Goal: Task Accomplishment & Management: Manage account settings

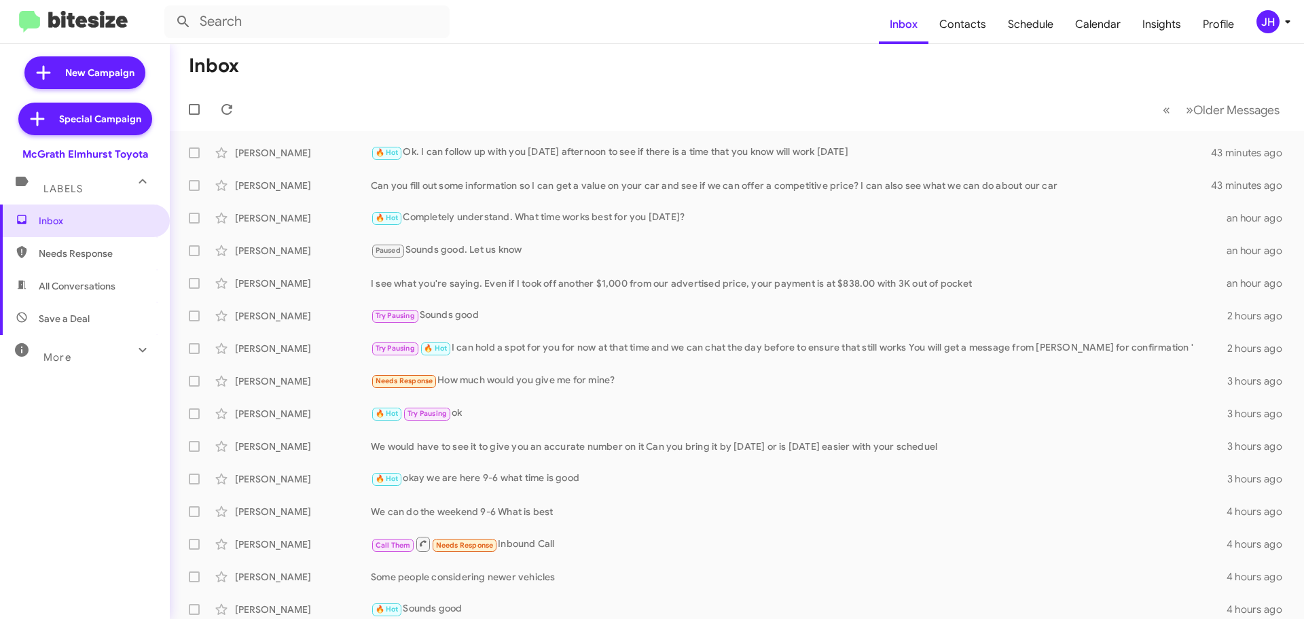
click at [1275, 24] on div "JH" at bounding box center [1267, 21] width 23 height 23
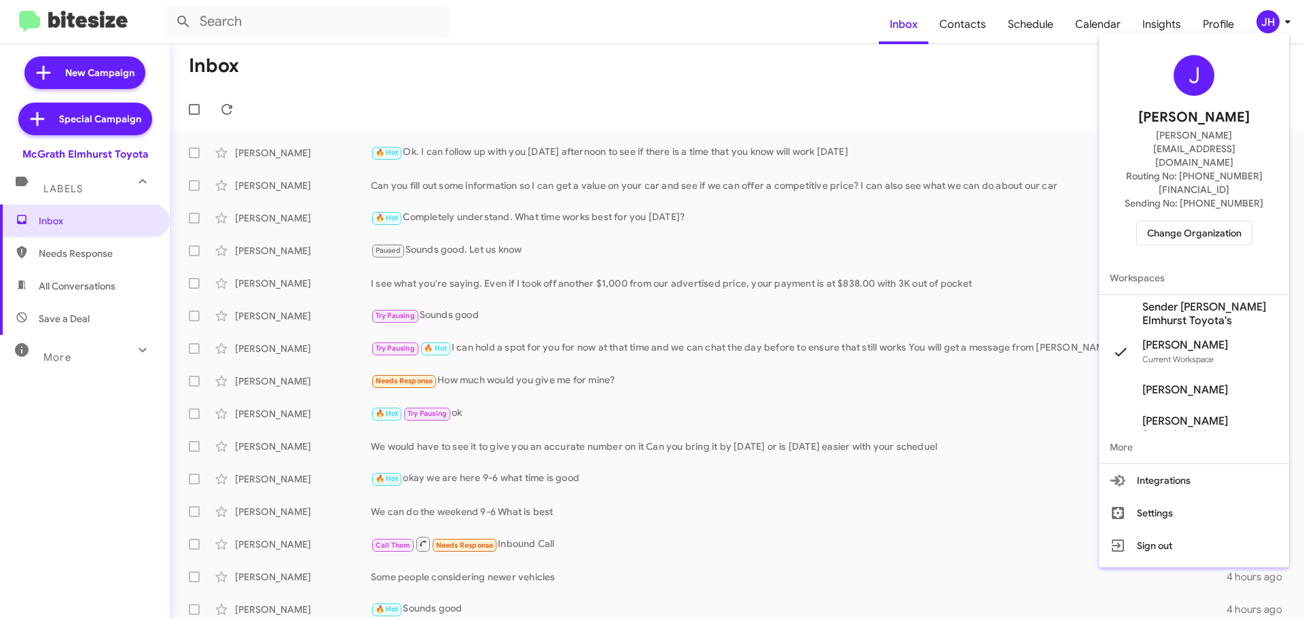
click at [1154, 221] on span "Change Organization" at bounding box center [1194, 232] width 94 height 23
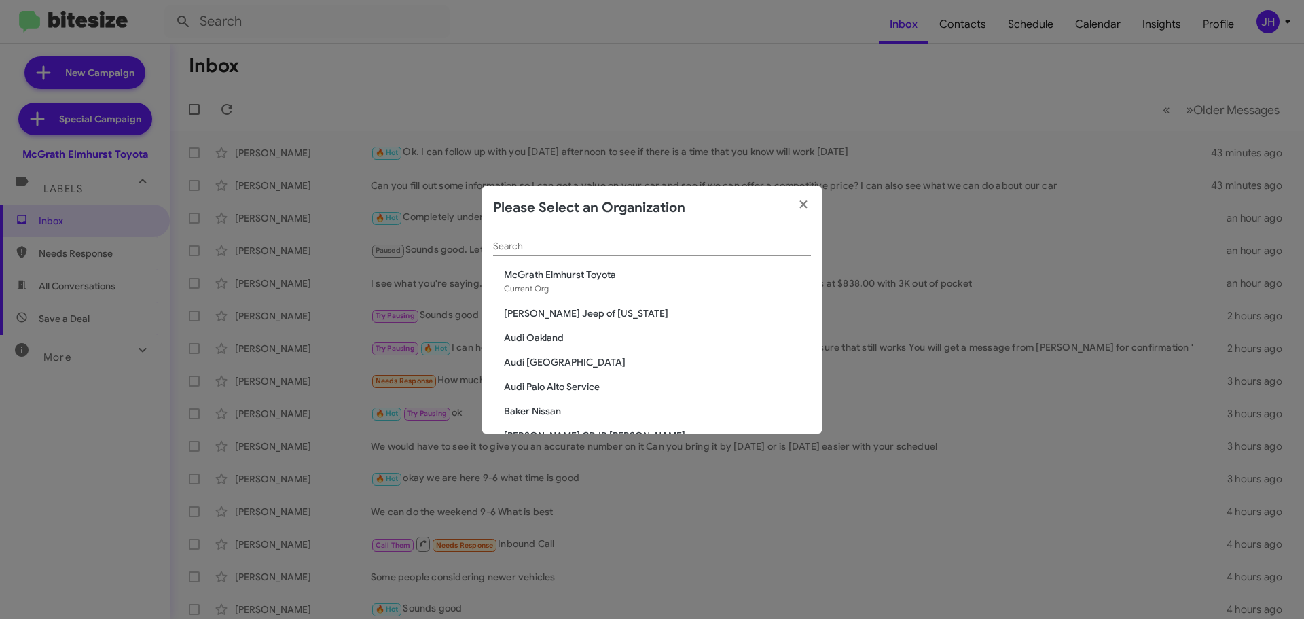
click at [534, 251] on input "Search" at bounding box center [652, 246] width 318 height 11
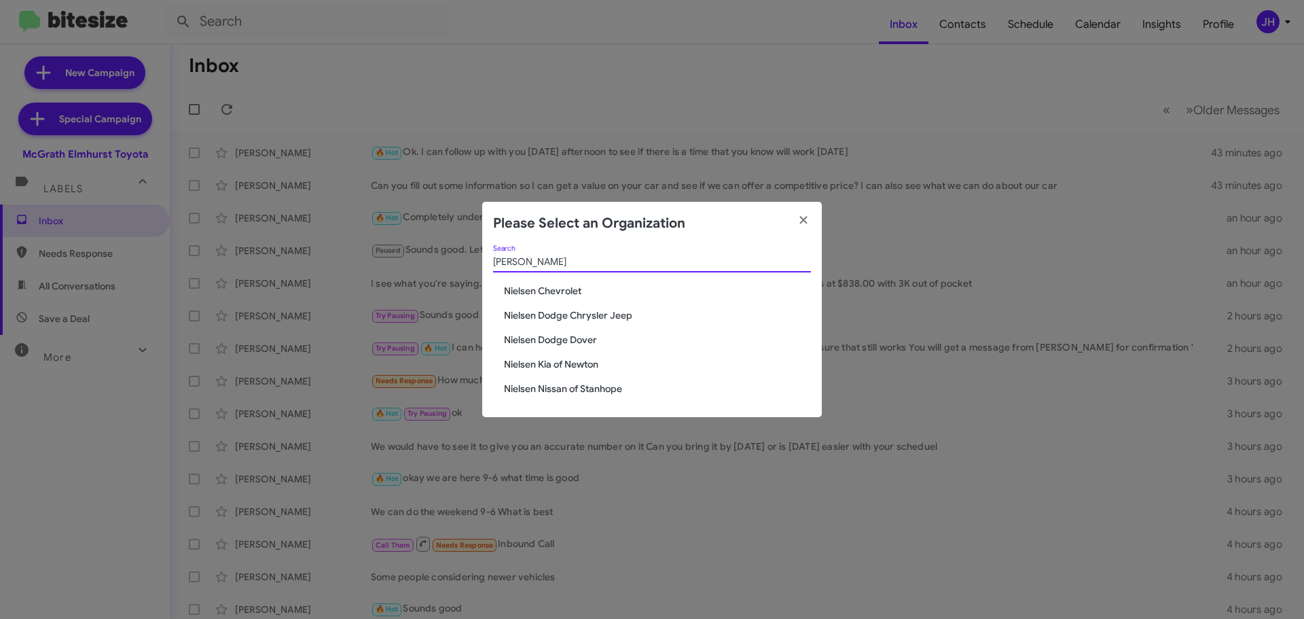
type input "nielsen"
click at [581, 340] on span "Nielsen Dodge Dover" at bounding box center [657, 340] width 307 height 14
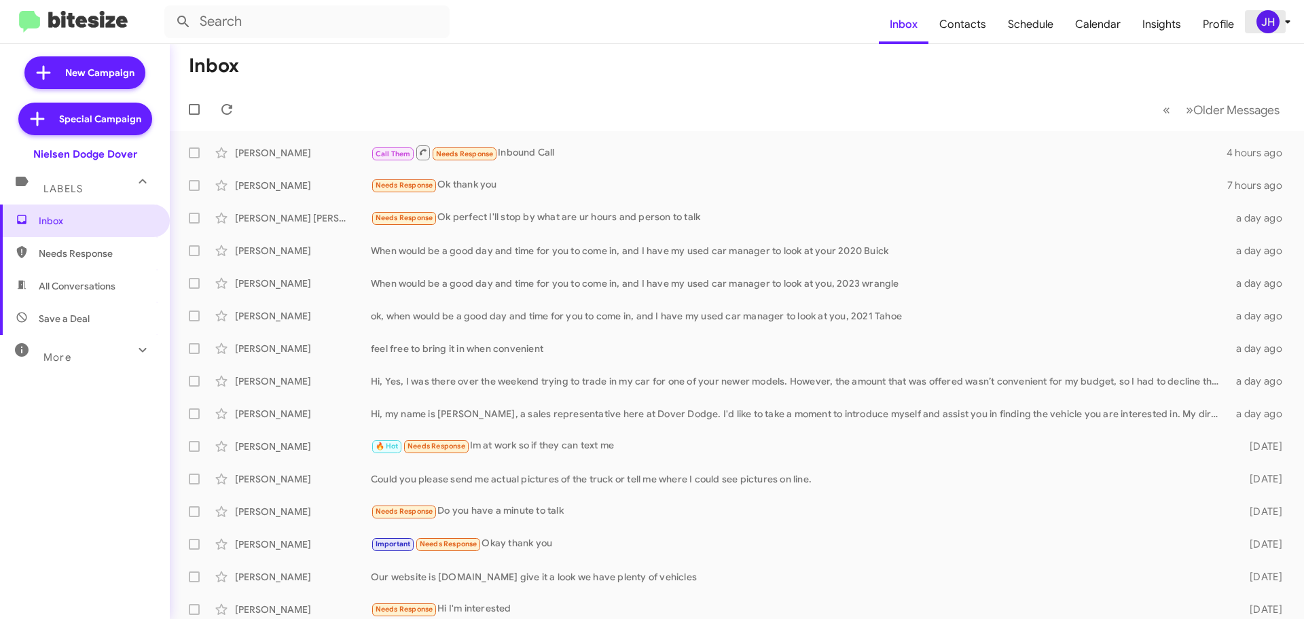
click at [1293, 22] on icon at bounding box center [1287, 22] width 16 height 16
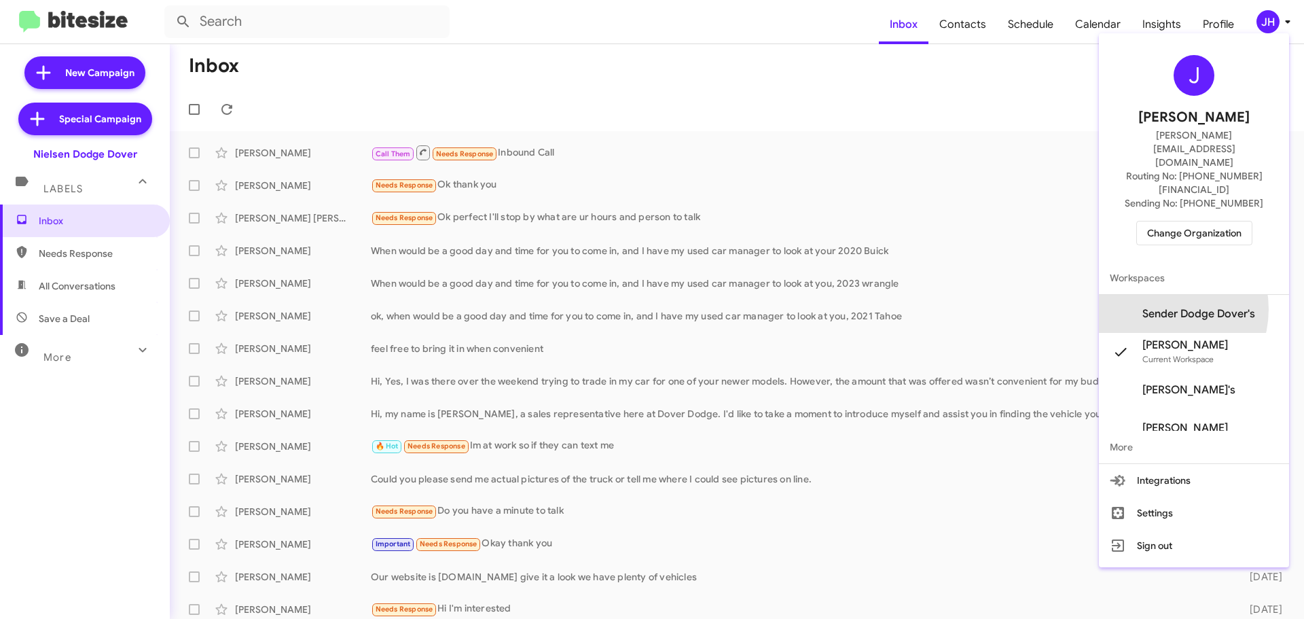
click at [1172, 307] on span "Sender Dodge Dover's" at bounding box center [1198, 314] width 113 height 14
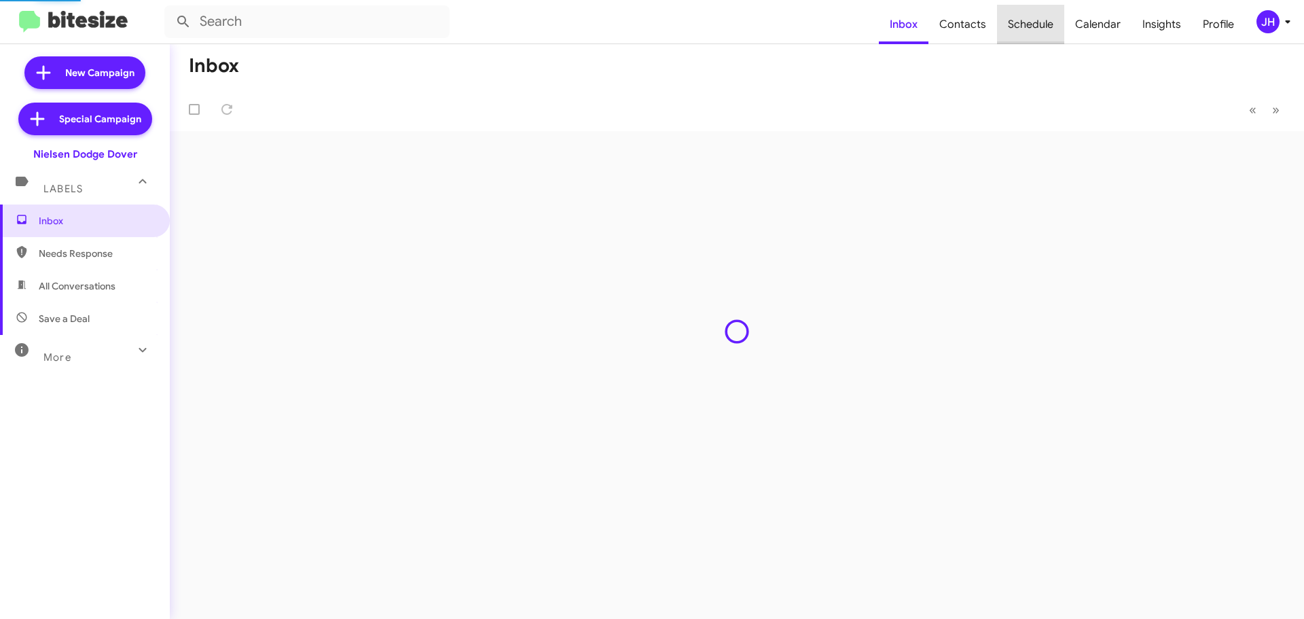
click at [1042, 25] on span "Schedule" at bounding box center [1030, 24] width 67 height 39
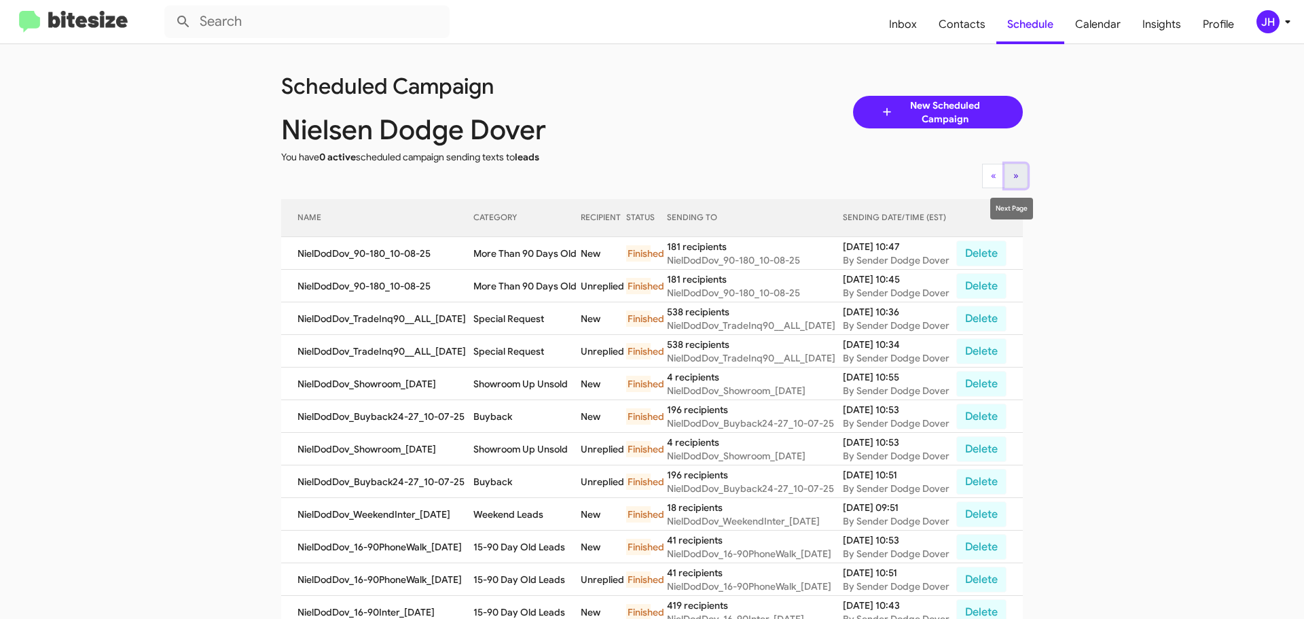
click at [1004, 175] on button "» Next" at bounding box center [1015, 176] width 23 height 24
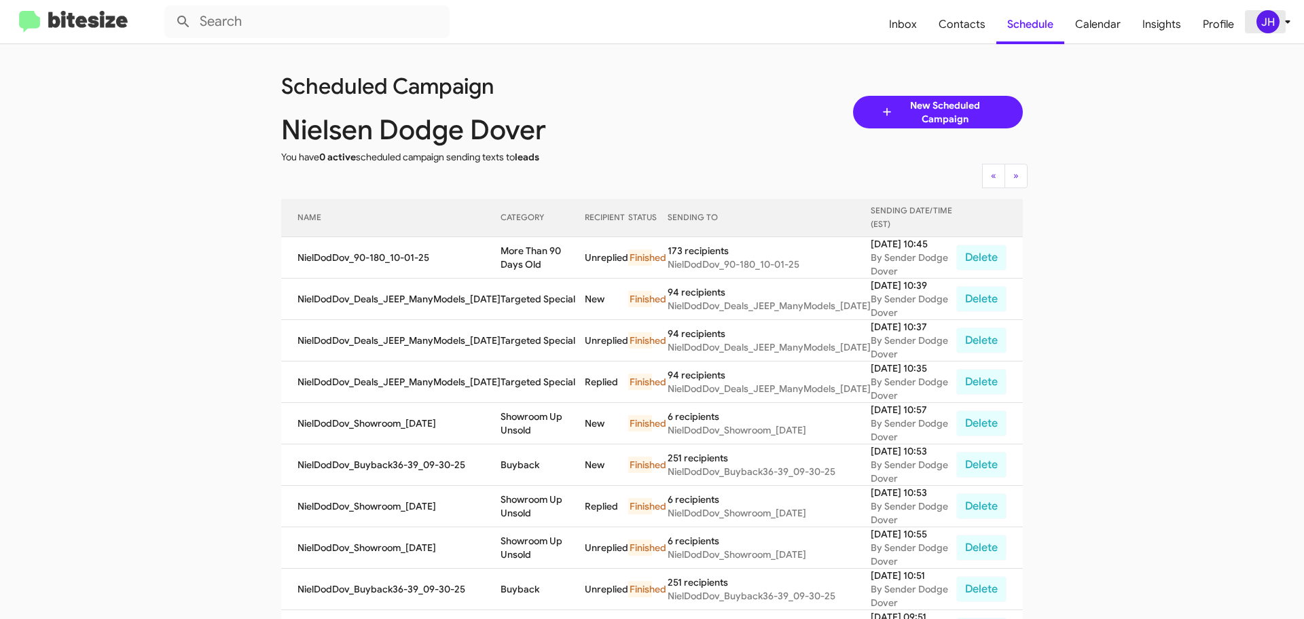
click at [1264, 30] on div "JH" at bounding box center [1267, 21] width 23 height 23
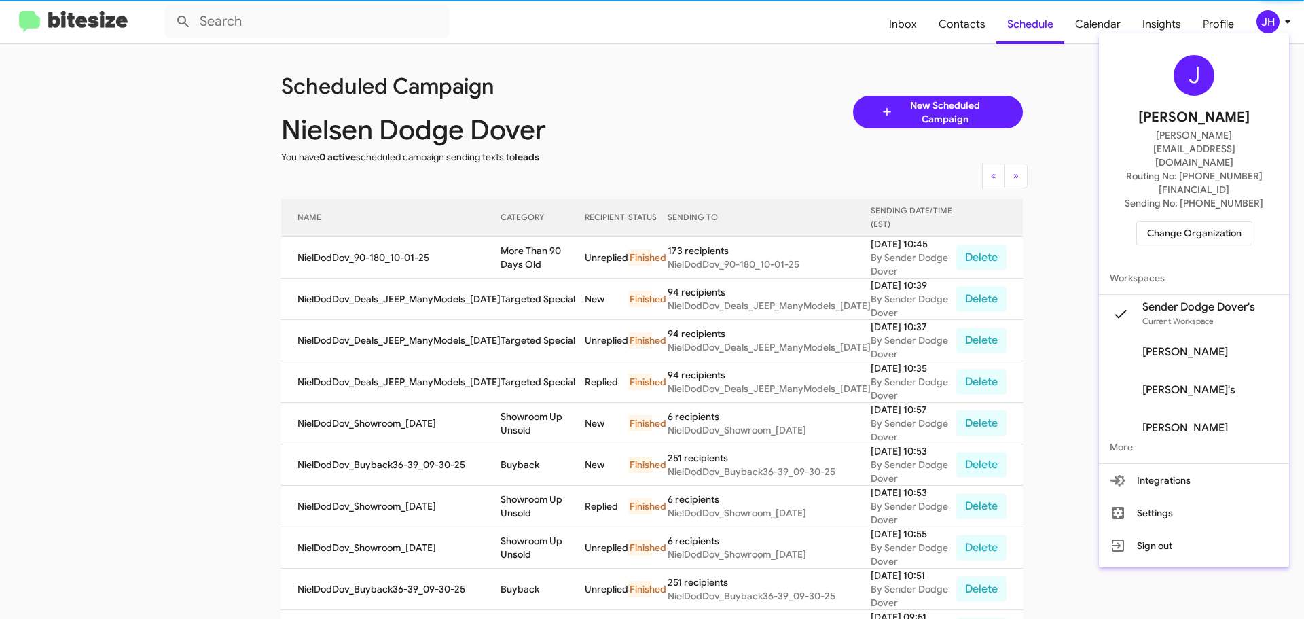
click at [1158, 221] on span "Change Organization" at bounding box center [1194, 232] width 94 height 23
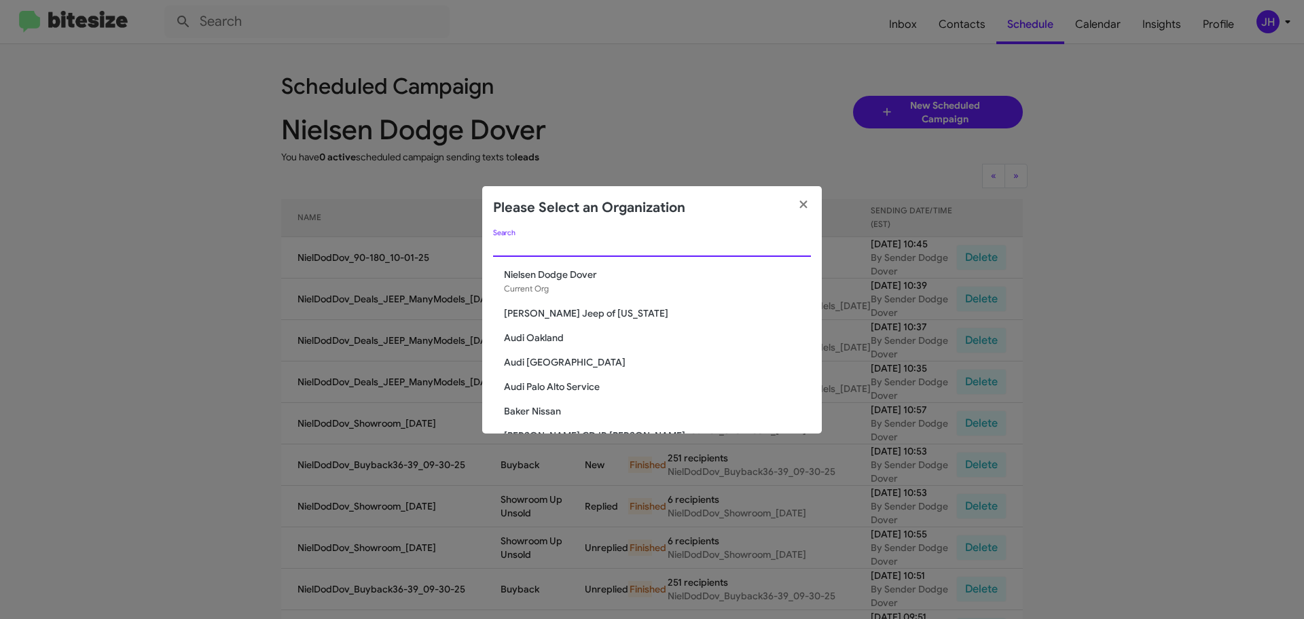
click at [546, 246] on input "Search" at bounding box center [652, 246] width 318 height 11
click at [533, 234] on div "Search" at bounding box center [652, 243] width 318 height 26
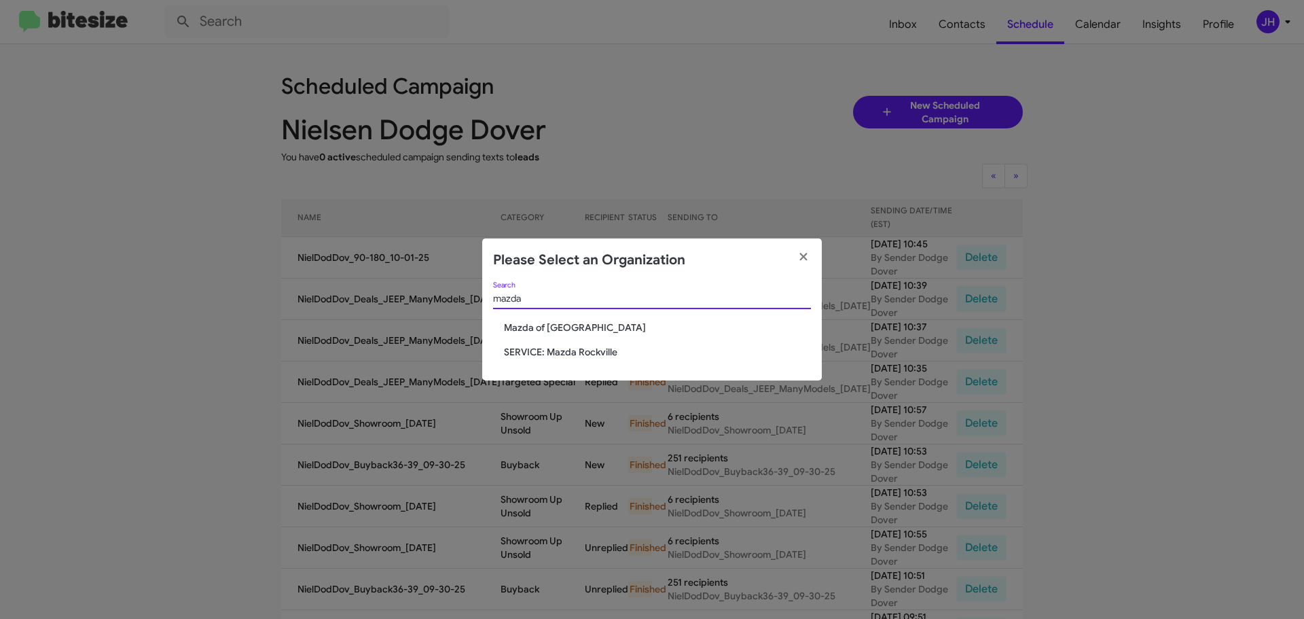
type input "mazda"
click at [587, 329] on span "Mazda of [GEOGRAPHIC_DATA]" at bounding box center [657, 328] width 307 height 14
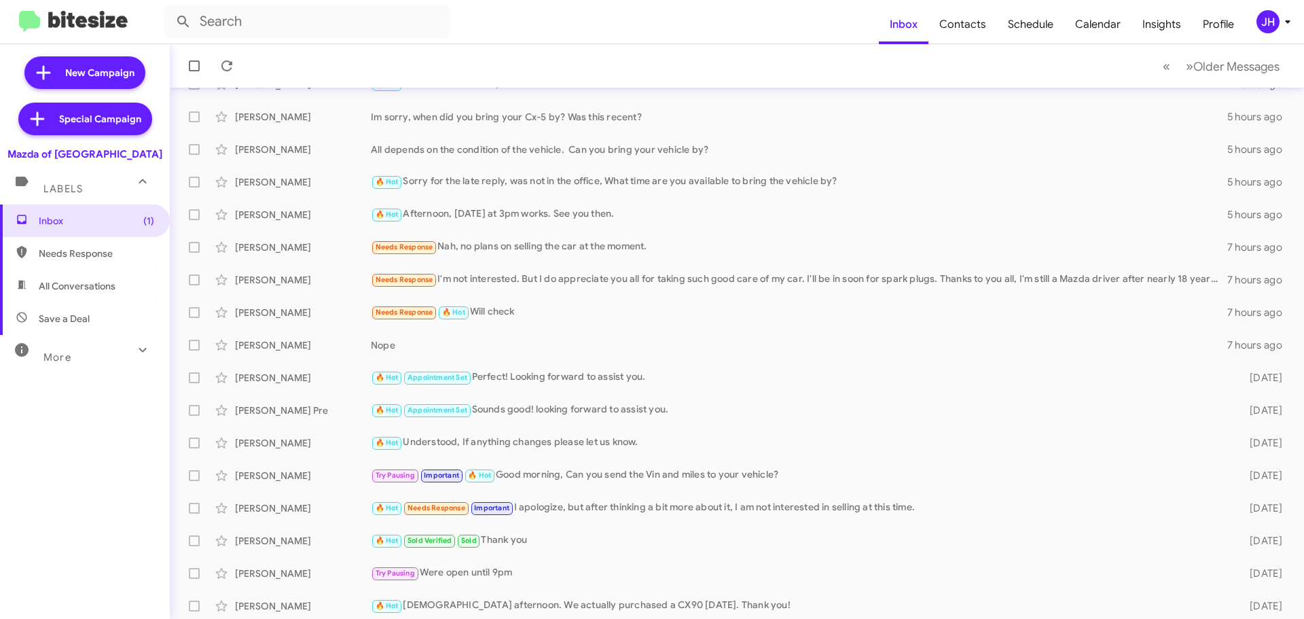
scroll to position [170, 0]
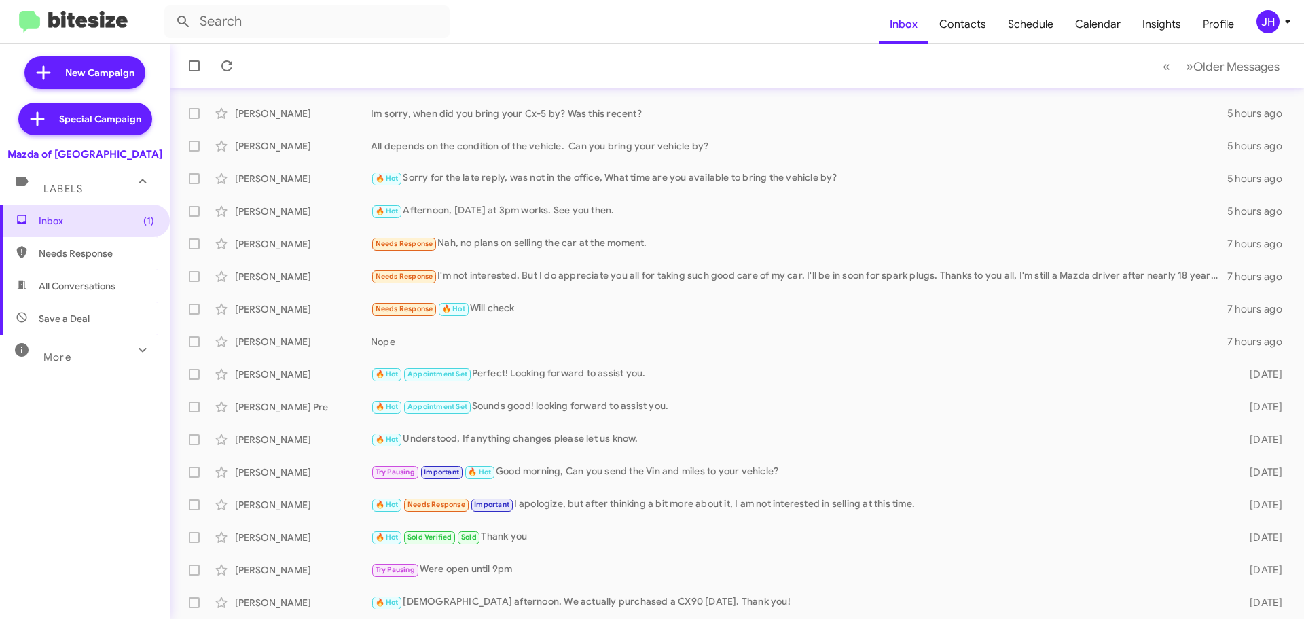
click at [105, 288] on span "All Conversations" at bounding box center [77, 286] width 77 height 14
type input "in:all-conversations"
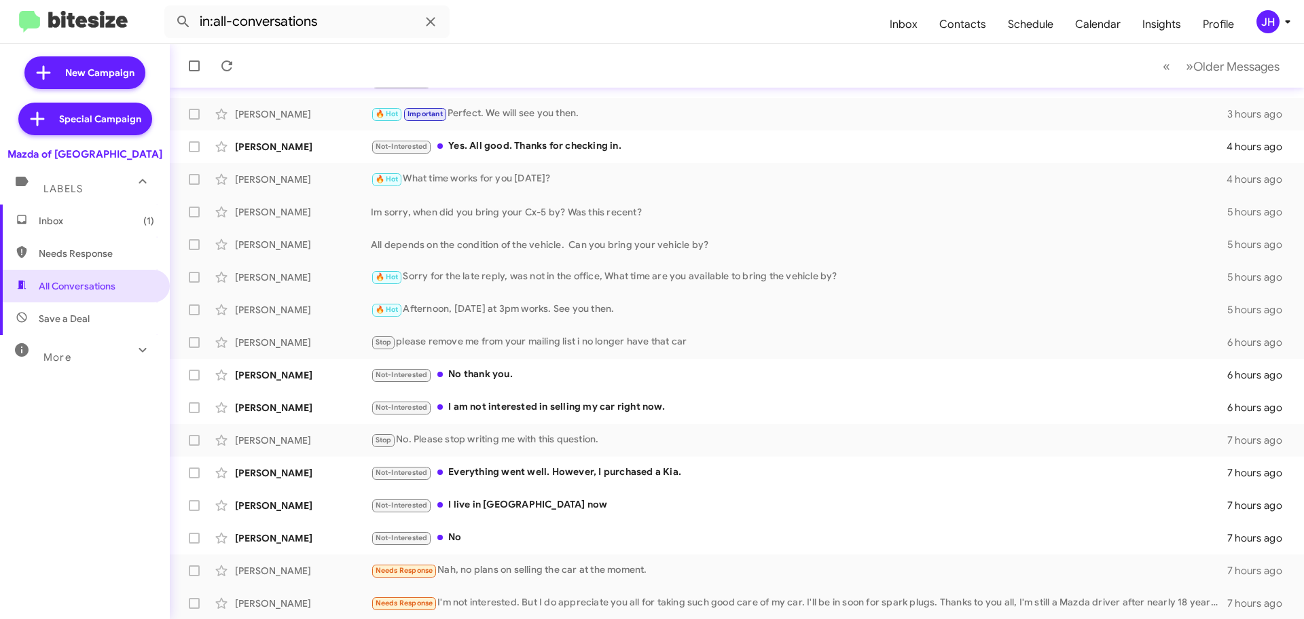
scroll to position [170, 0]
click at [1191, 52] on button "» Next Older Messages" at bounding box center [1232, 66] width 110 height 28
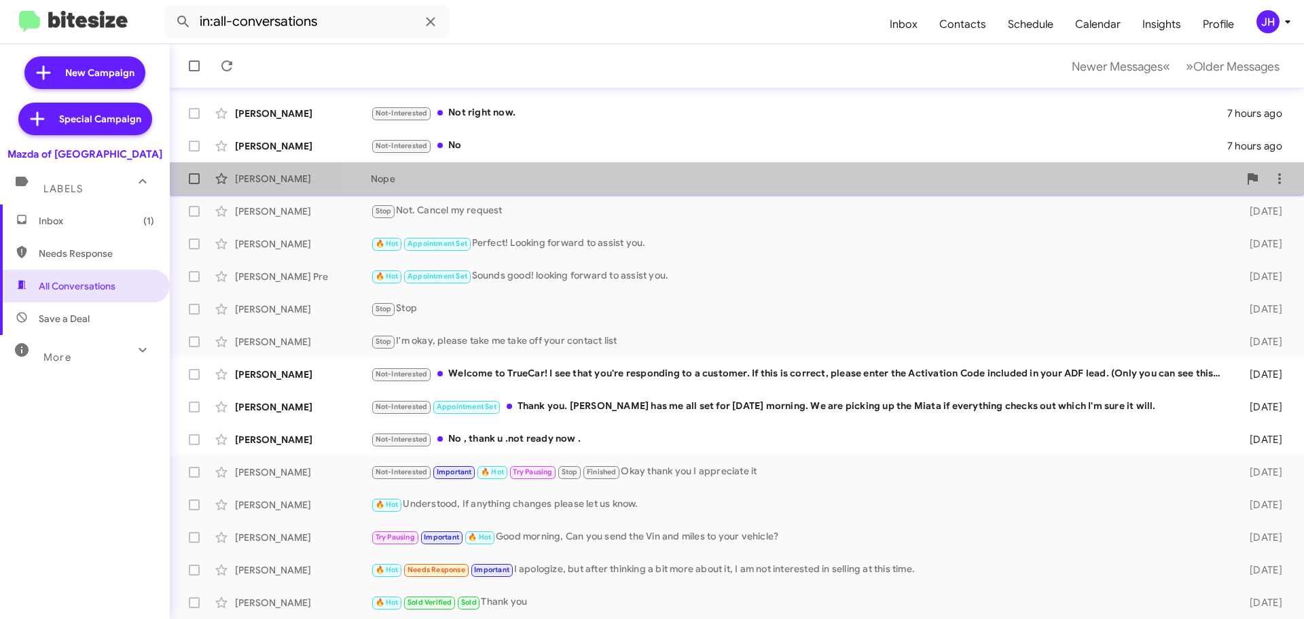
click at [810, 191] on div "[PERSON_NAME] Nope 7 hours ago" at bounding box center [737, 178] width 1112 height 27
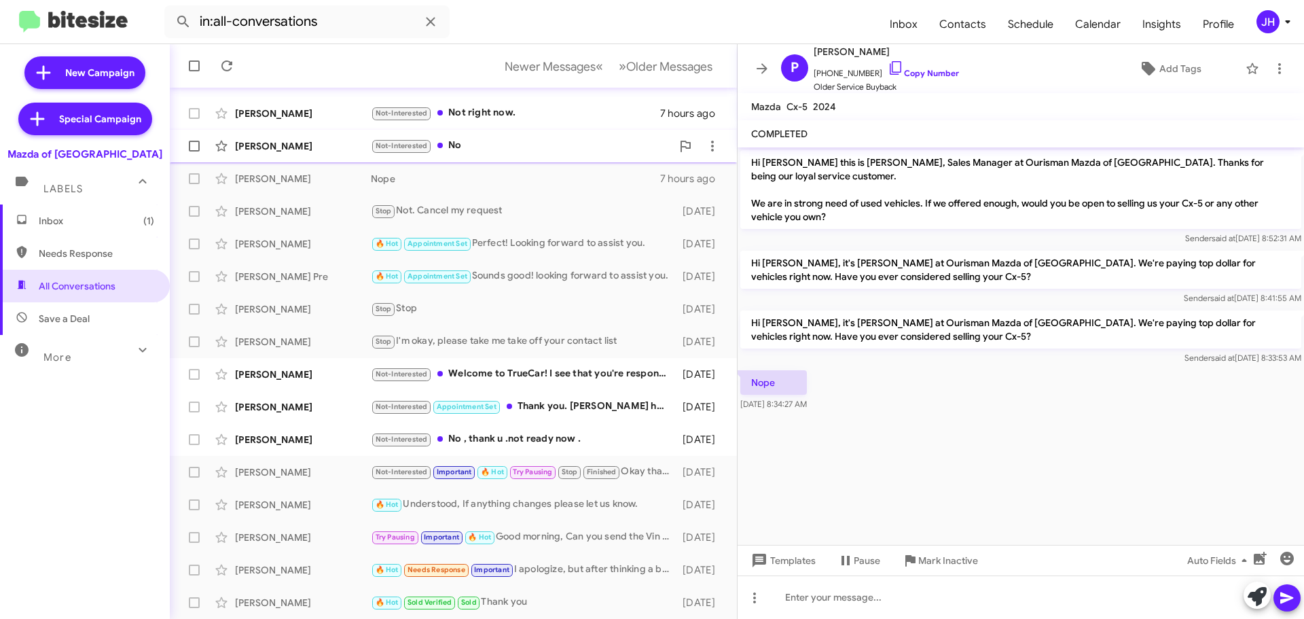
click at [578, 156] on div "[PERSON_NAME] Not-Interested No 7 hours ago" at bounding box center [453, 145] width 545 height 27
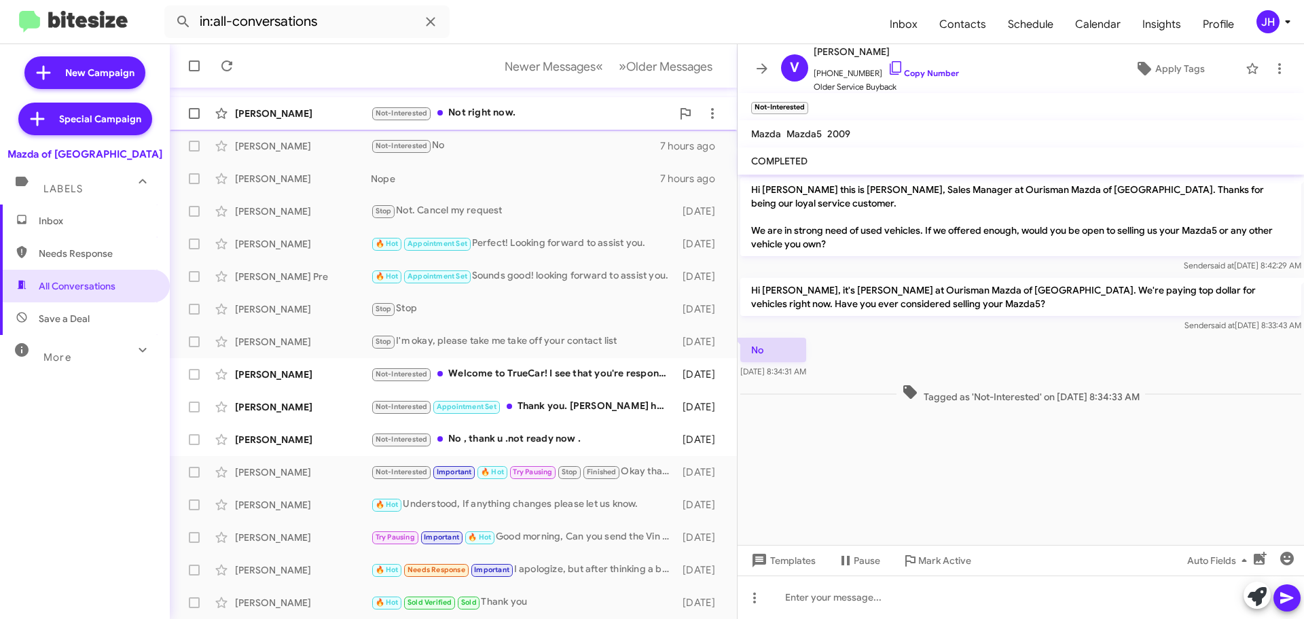
click at [574, 120] on div "Not-Interested Not right now." at bounding box center [521, 113] width 301 height 16
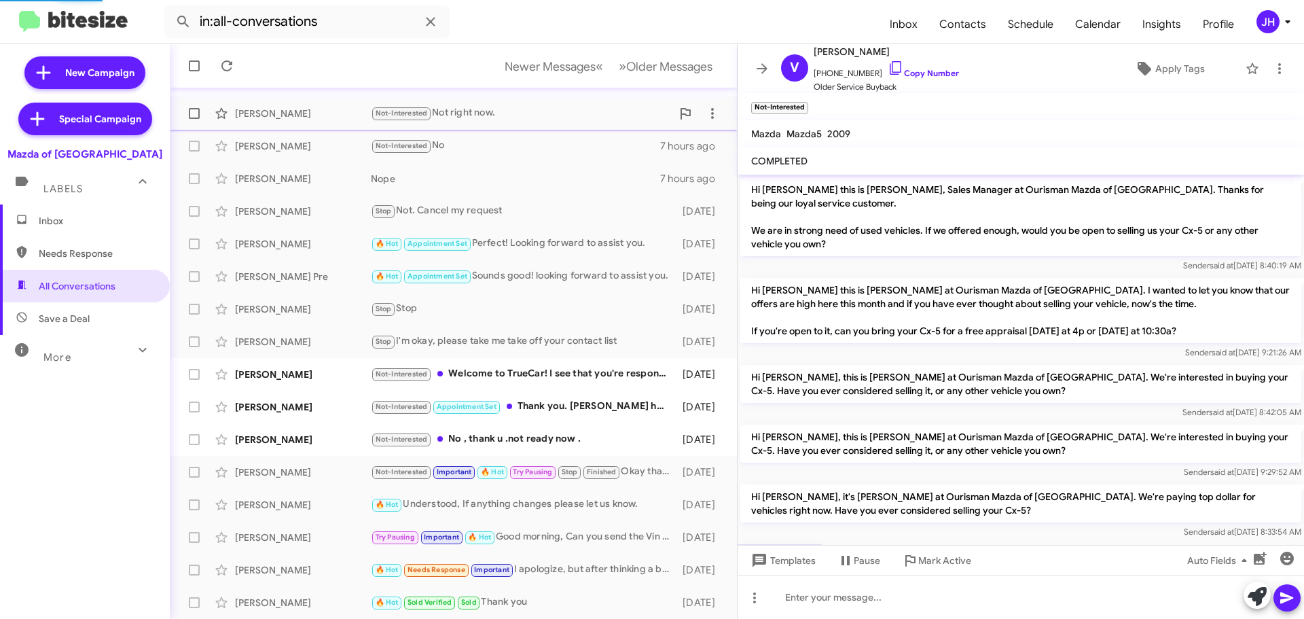
scroll to position [92, 0]
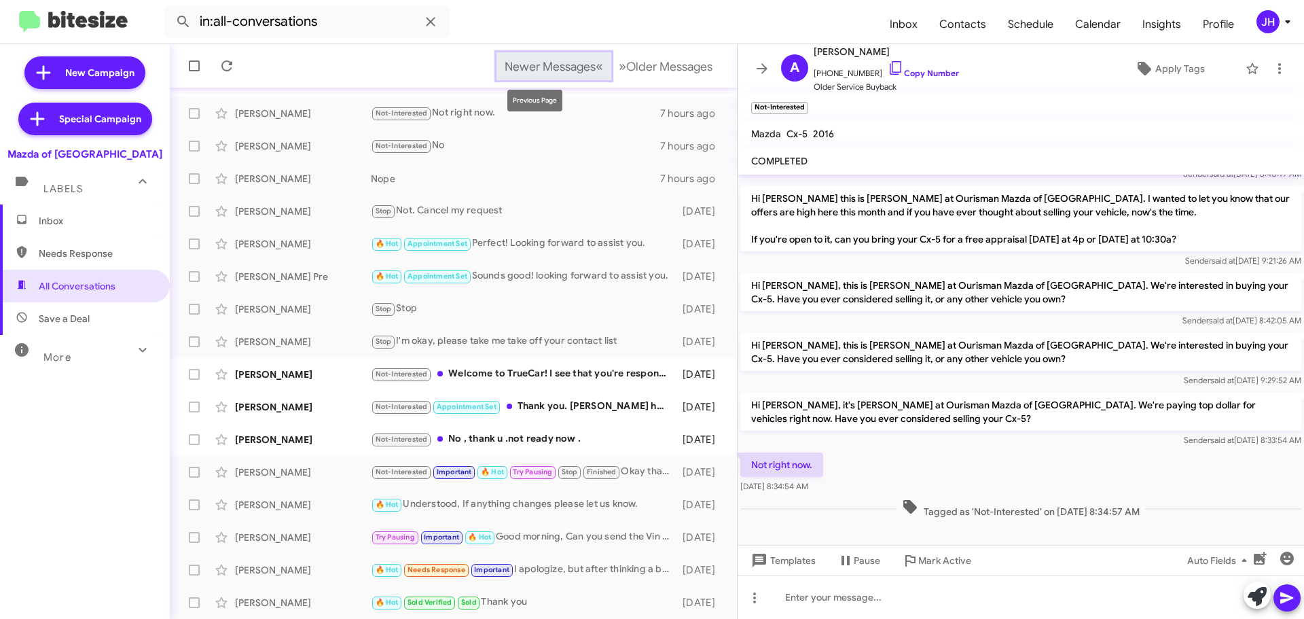
click at [560, 63] on span "Newer Messages" at bounding box center [550, 66] width 91 height 15
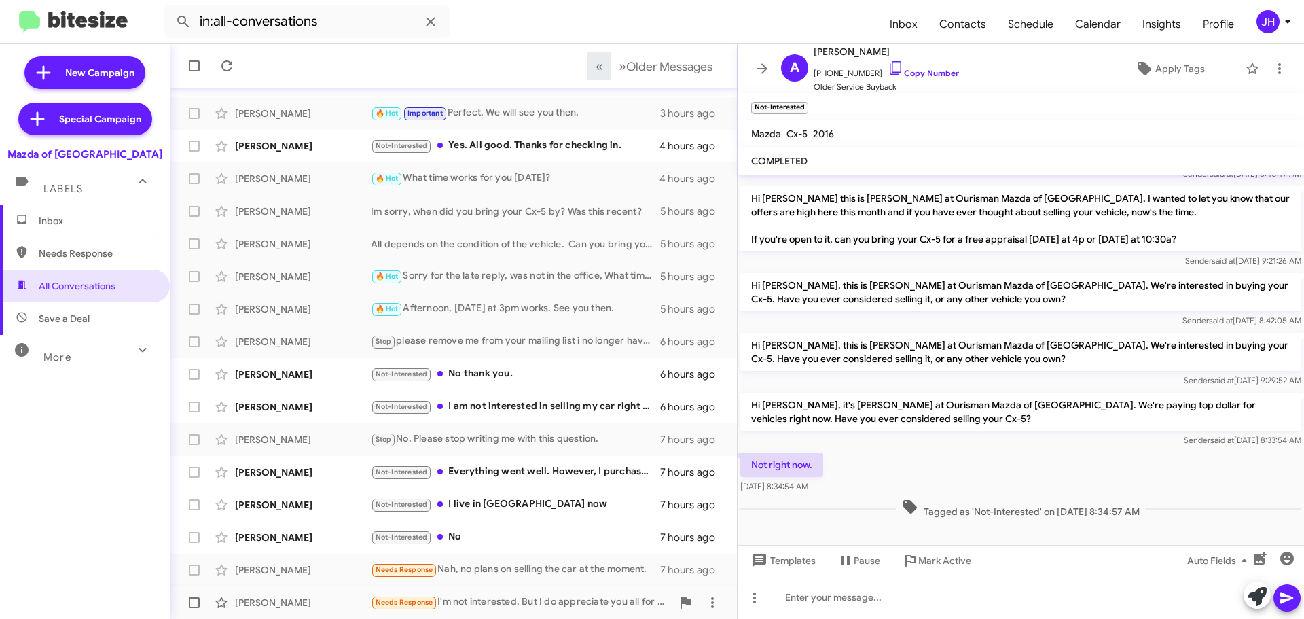
click at [571, 596] on div "Needs Response I'm not interested. But I do appreciate you all for taking such …" at bounding box center [521, 602] width 301 height 16
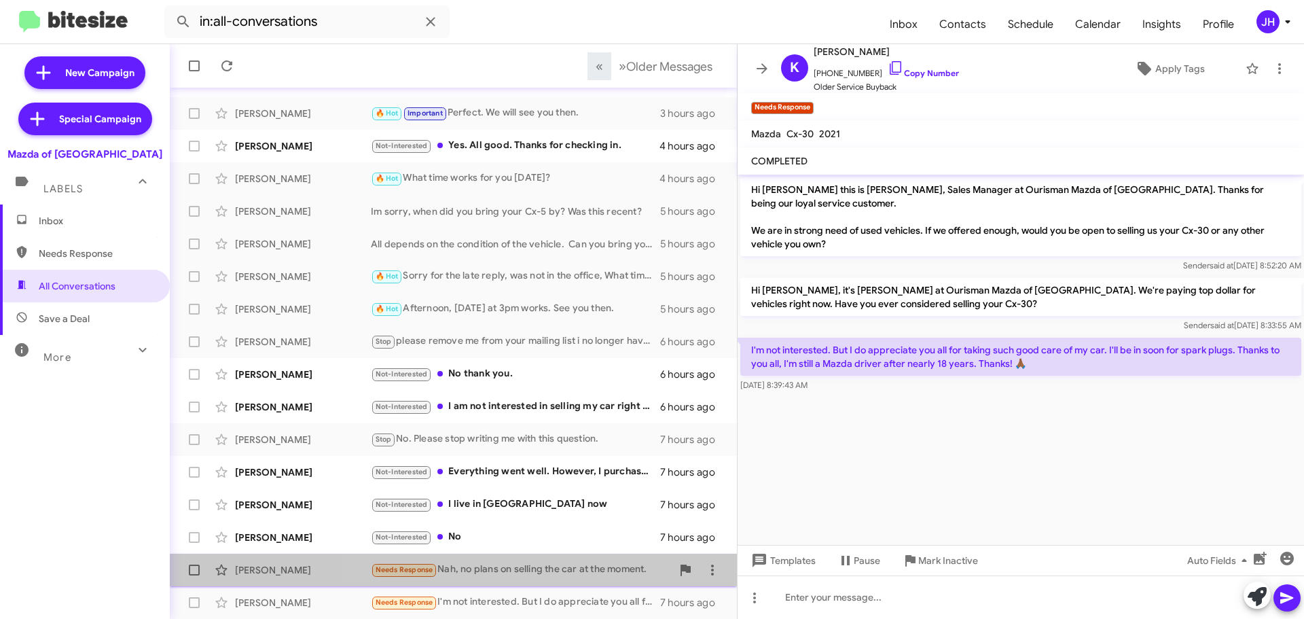
click at [575, 578] on div "[PERSON_NAME] Needs Response Nah, no plans on selling the car at the moment. 7 …" at bounding box center [453, 569] width 545 height 27
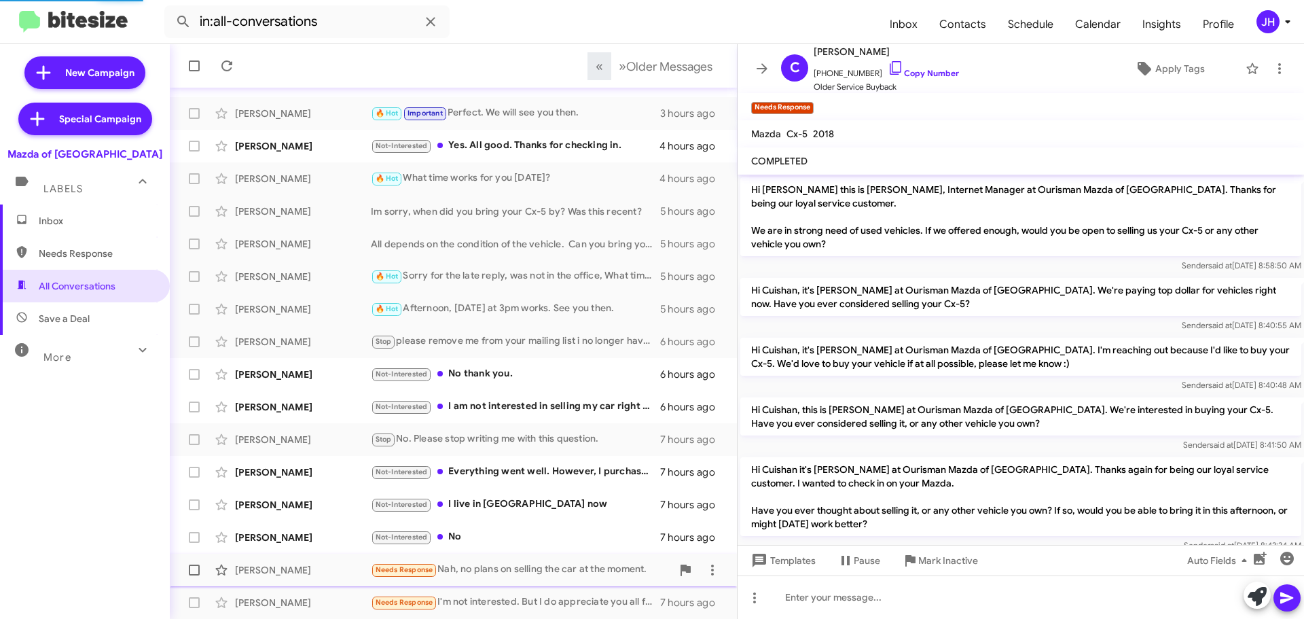
scroll to position [293, 0]
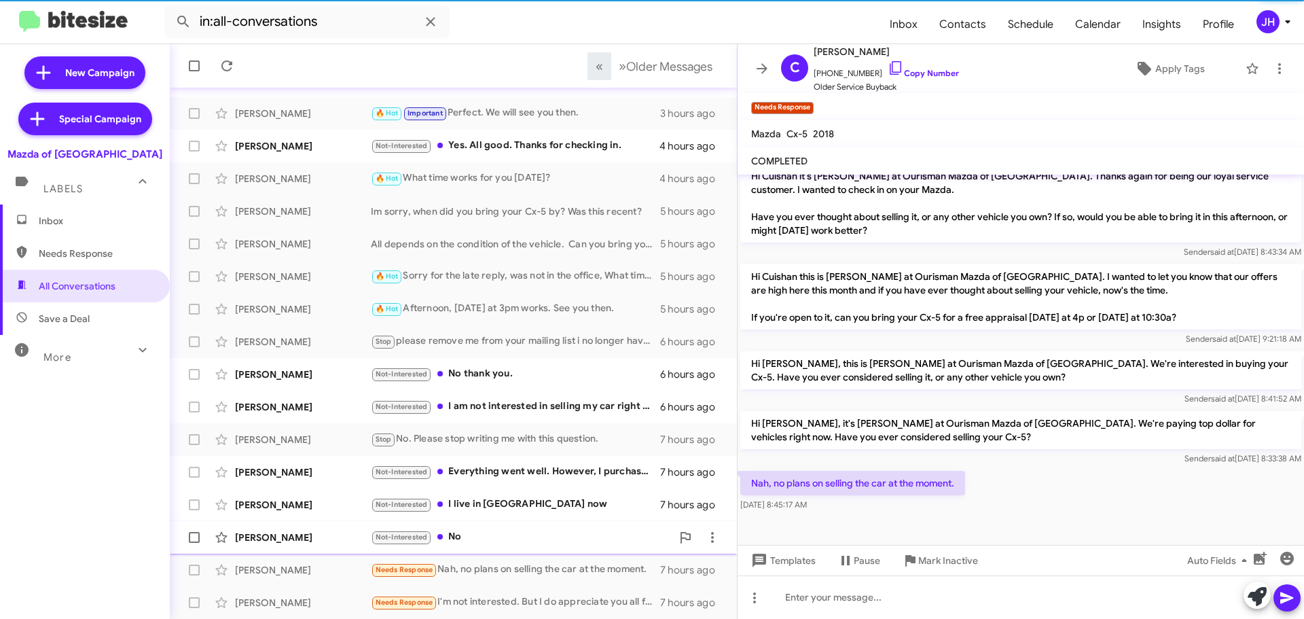
click at [580, 545] on div "Not-Interested No" at bounding box center [521, 537] width 301 height 16
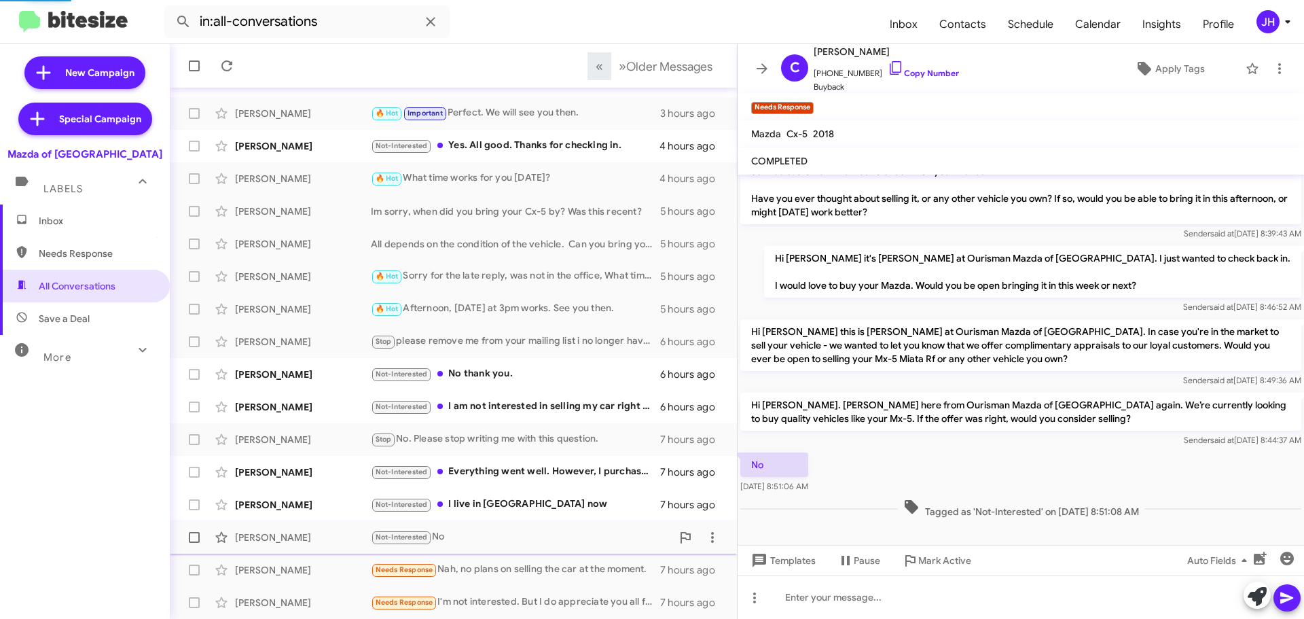
scroll to position [92, 0]
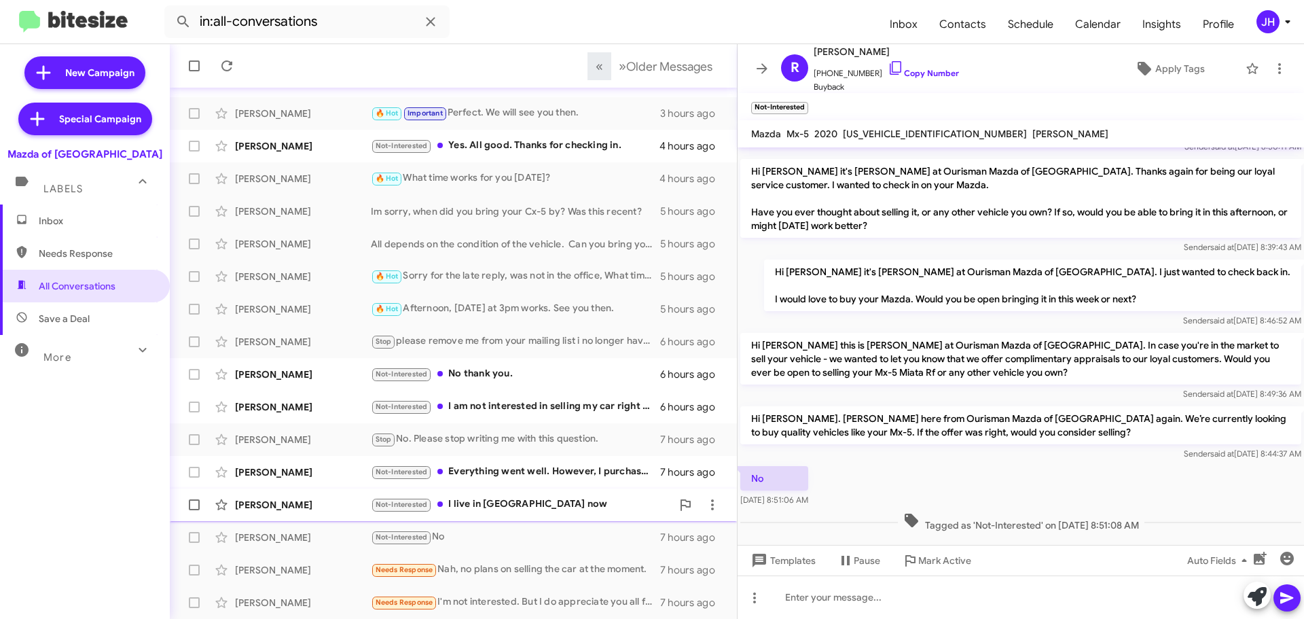
click at [472, 504] on div "Not-Interested I live in [GEOGRAPHIC_DATA] now" at bounding box center [521, 504] width 301 height 16
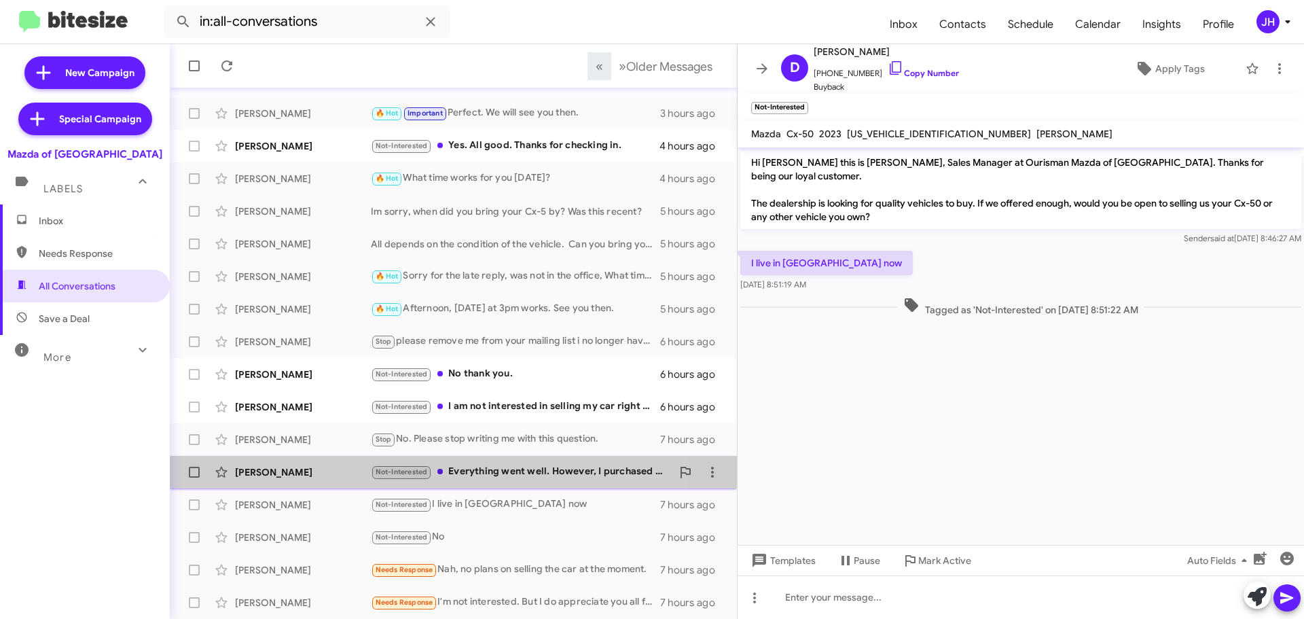
click at [515, 478] on div "Not-Interested Everything went well. However, I purchased a Kia." at bounding box center [521, 472] width 301 height 16
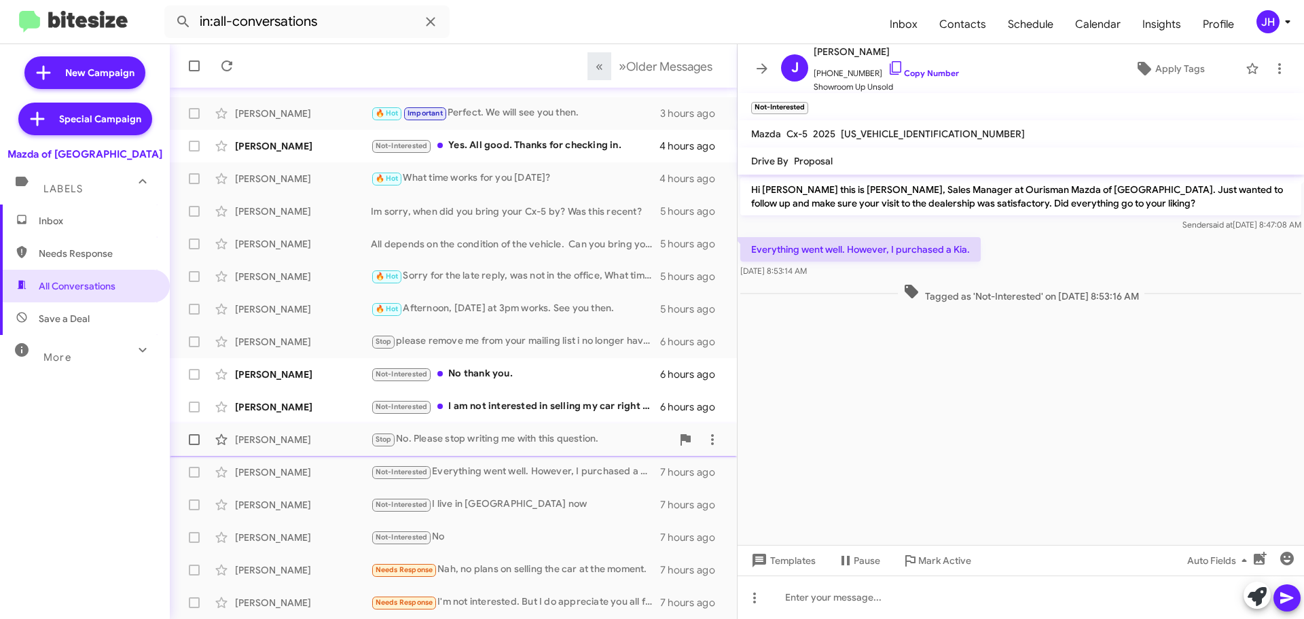
click at [522, 450] on div "[PERSON_NAME] Stop No. Please stop writing me with this question. 7 hours ago" at bounding box center [453, 439] width 545 height 27
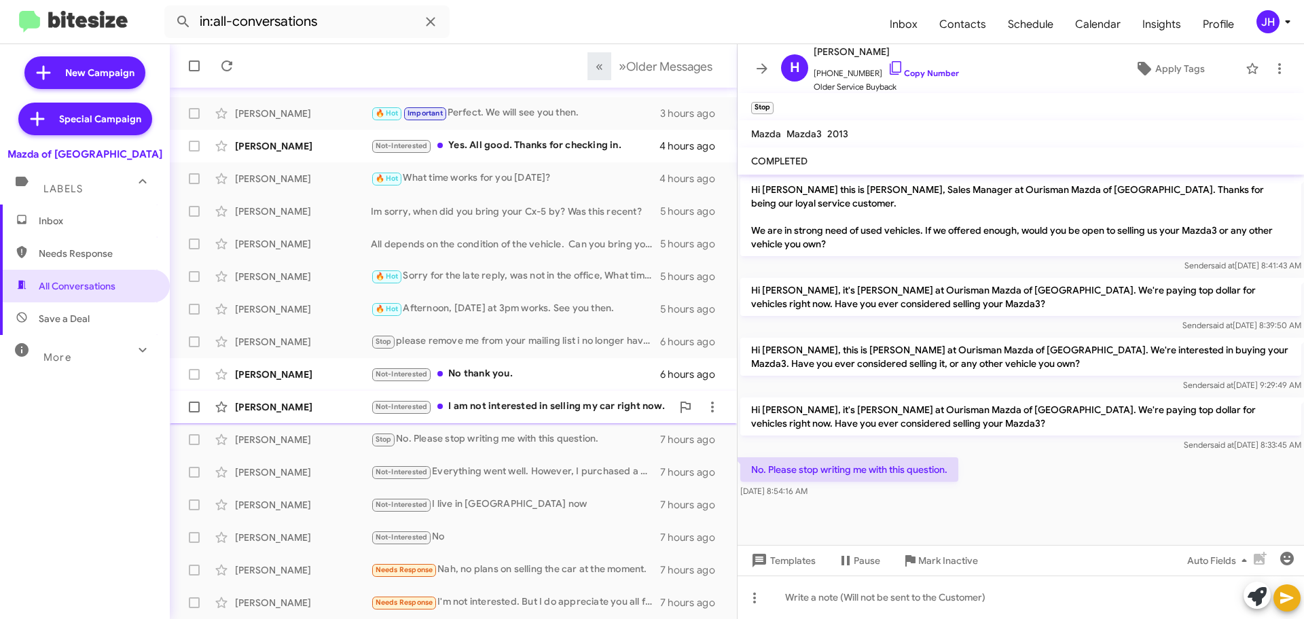
click at [545, 418] on div "[PERSON_NAME] Not-Interested I am not interested in selling my car right now. 6…" at bounding box center [453, 406] width 545 height 27
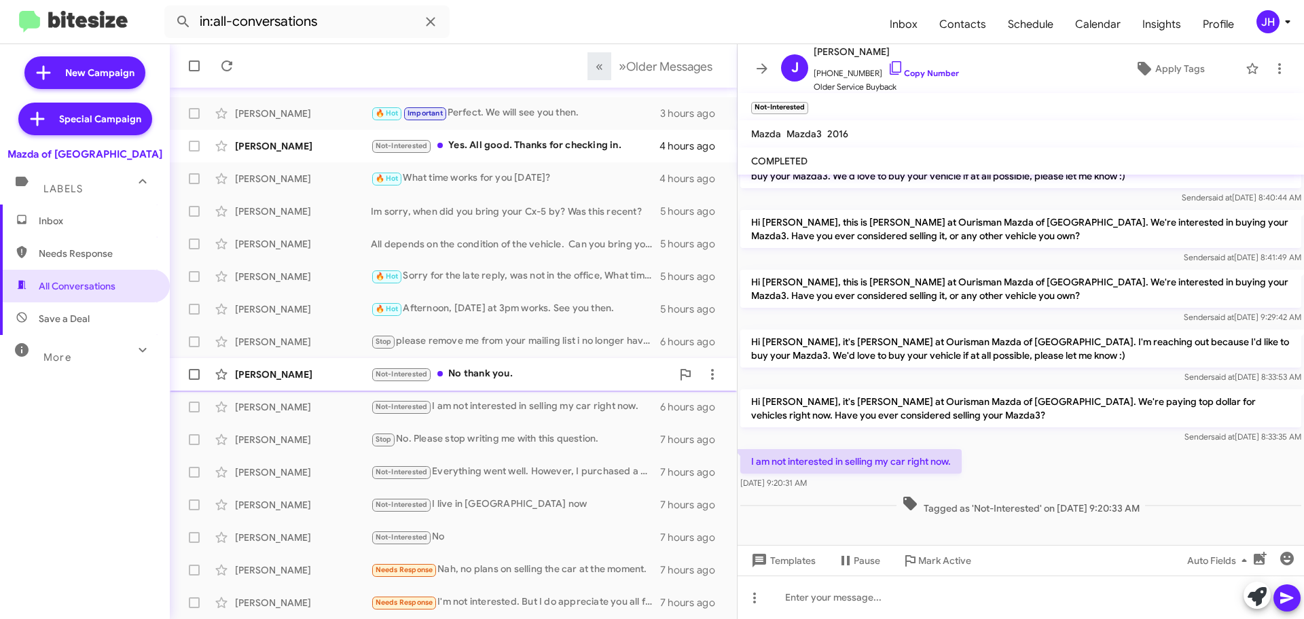
click at [562, 380] on div "Not-Interested No thank you." at bounding box center [521, 374] width 301 height 16
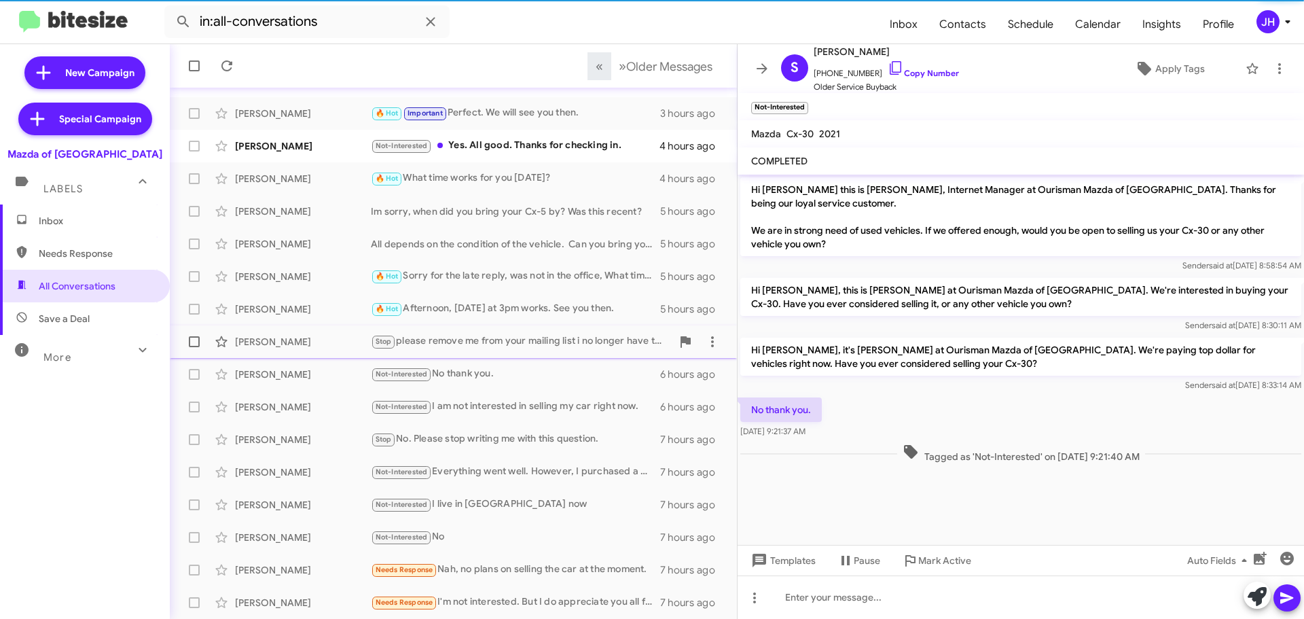
click at [547, 346] on div "Stop please remove me from your mailing list i no longer have that car" at bounding box center [521, 341] width 301 height 16
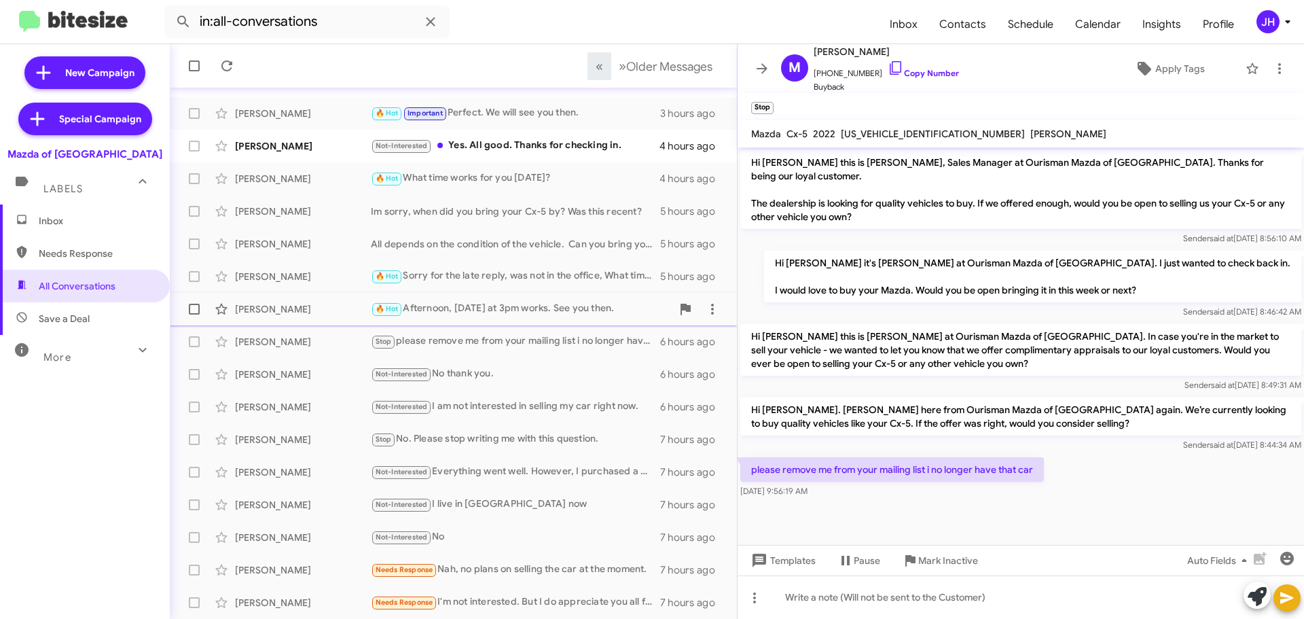
click at [546, 318] on div "[PERSON_NAME] 🔥 Hot Afternoon, [DATE] at 3pm works. See you then. 5 hours ago" at bounding box center [453, 308] width 545 height 27
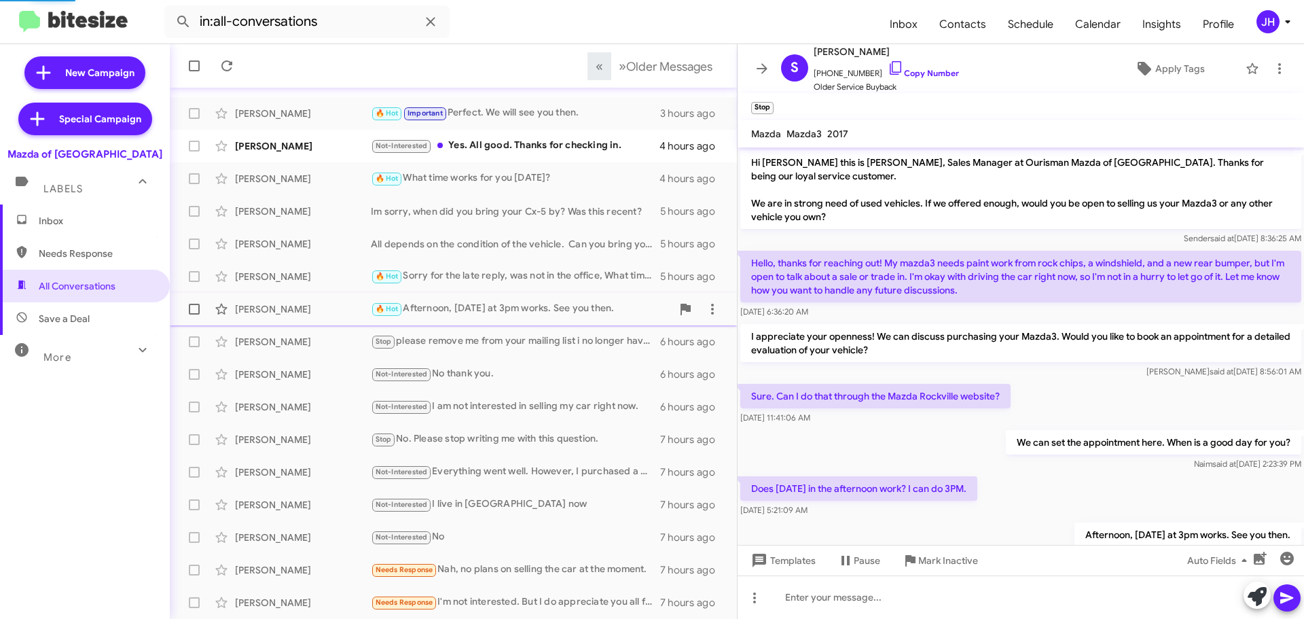
scroll to position [45, 0]
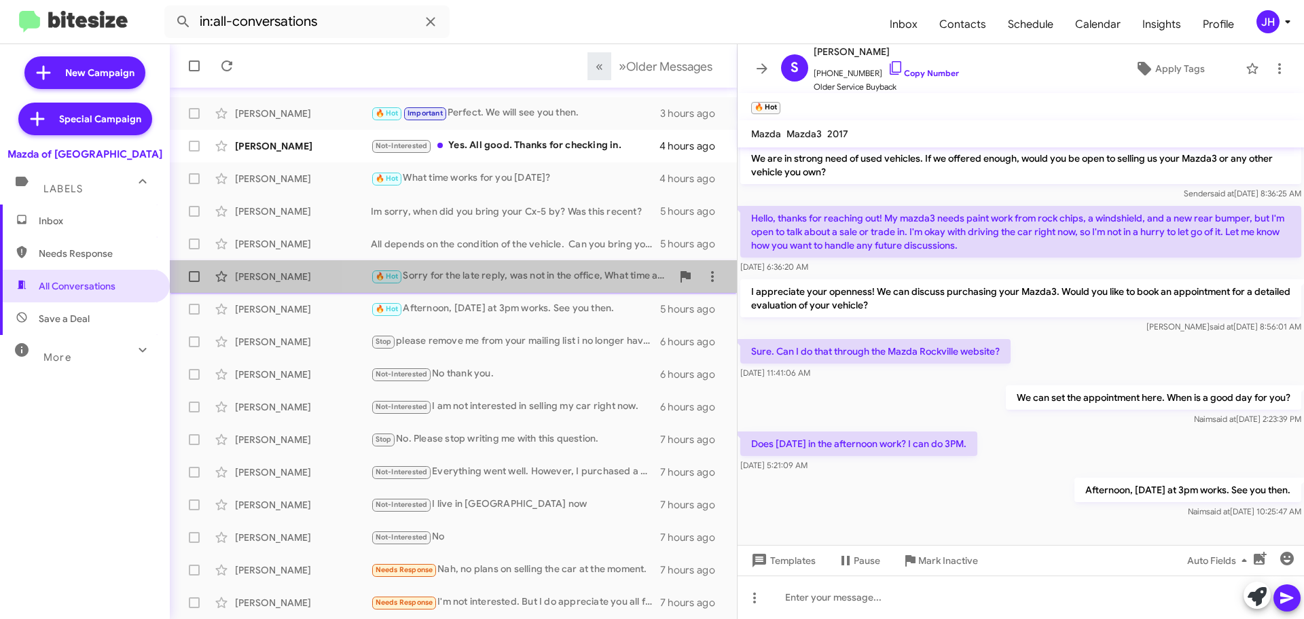
click at [544, 279] on div "🔥 Hot Sorry for the late reply, was not in the office, What time are you availa…" at bounding box center [521, 276] width 301 height 16
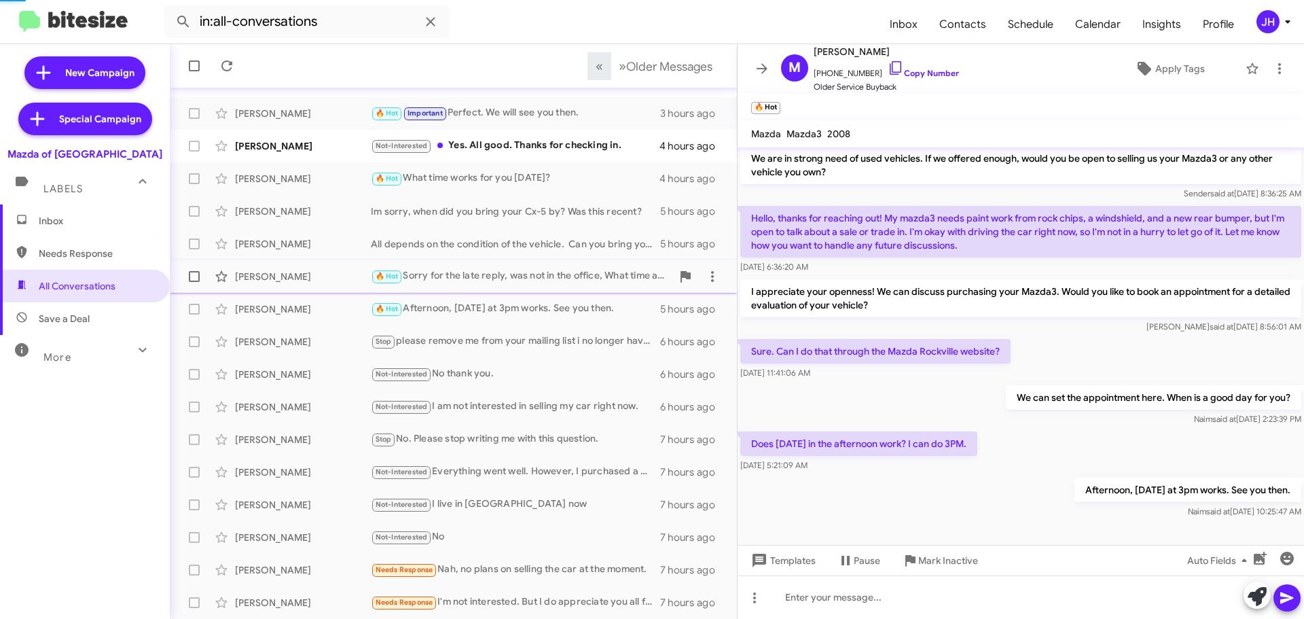
scroll to position [58, 0]
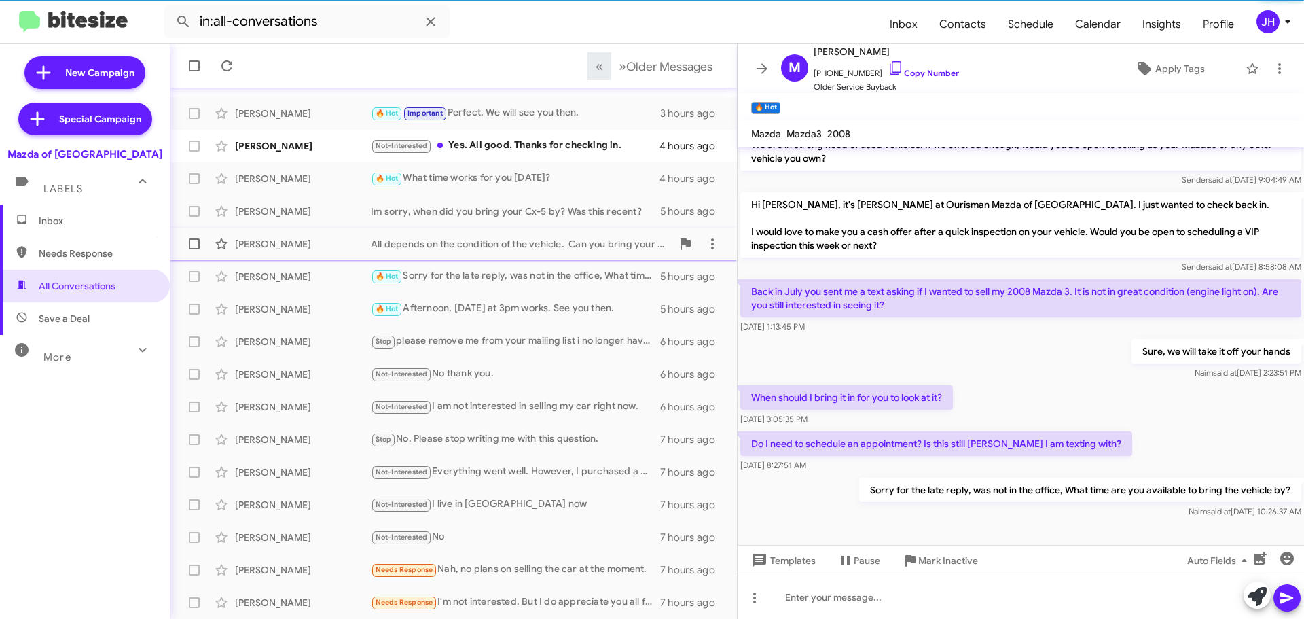
click at [544, 238] on div "All depends on the condition of the vehicle. Can you bring your vehicle by?" at bounding box center [521, 244] width 301 height 14
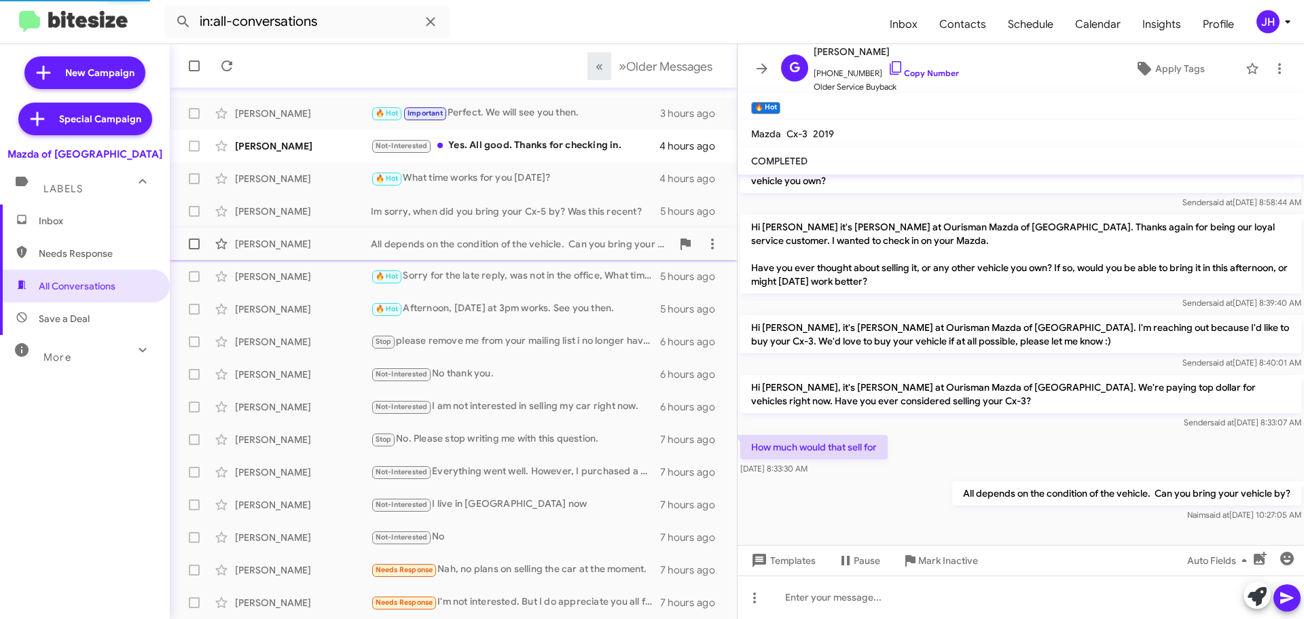
scroll to position [36, 0]
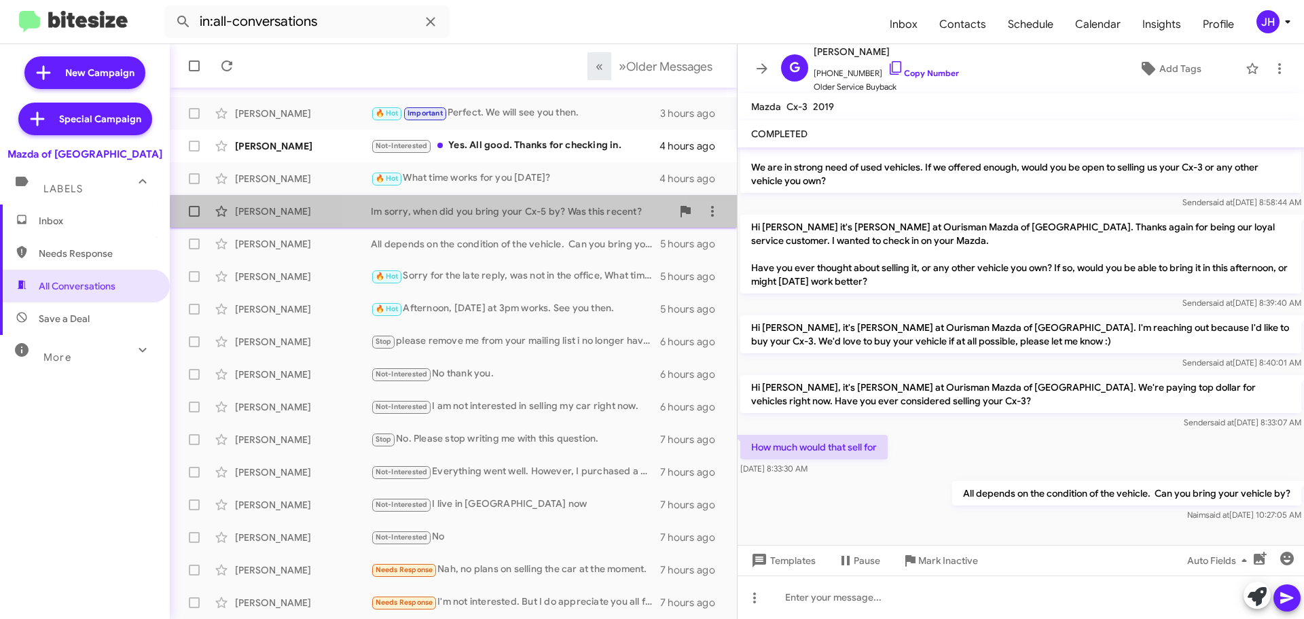
click at [535, 221] on div "[PERSON_NAME] Im sorry, when did you bring your Cx-5 by? Was this recent? 5 hou…" at bounding box center [453, 211] width 545 height 27
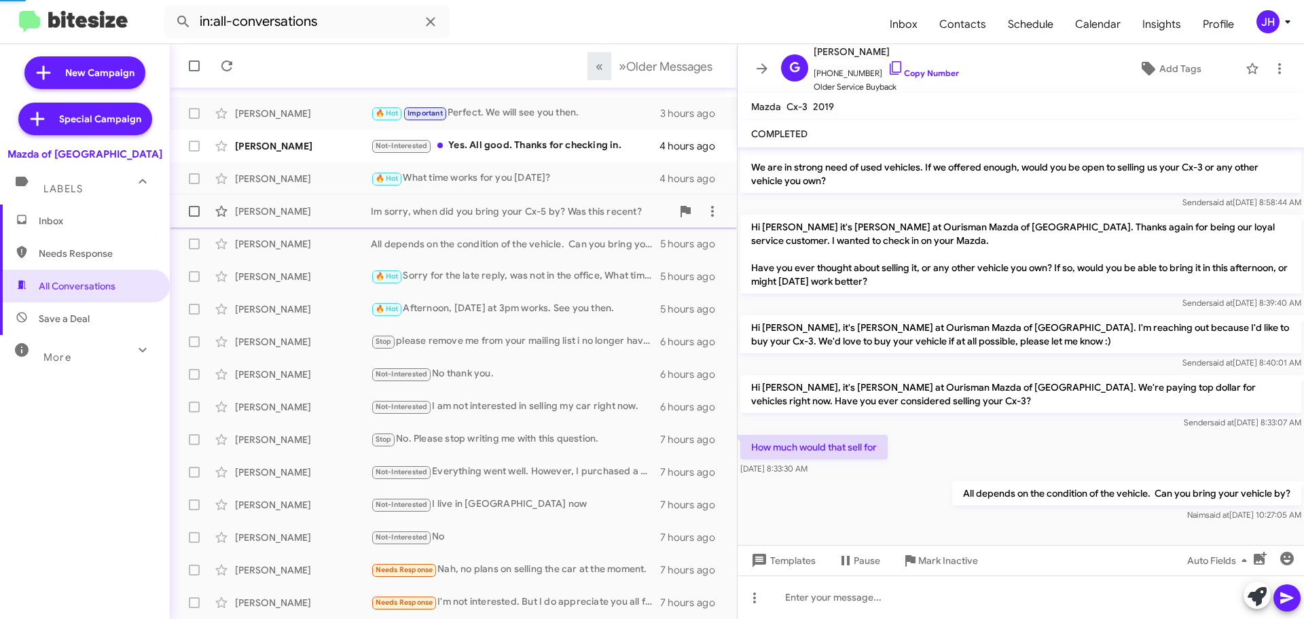
scroll to position [261, 0]
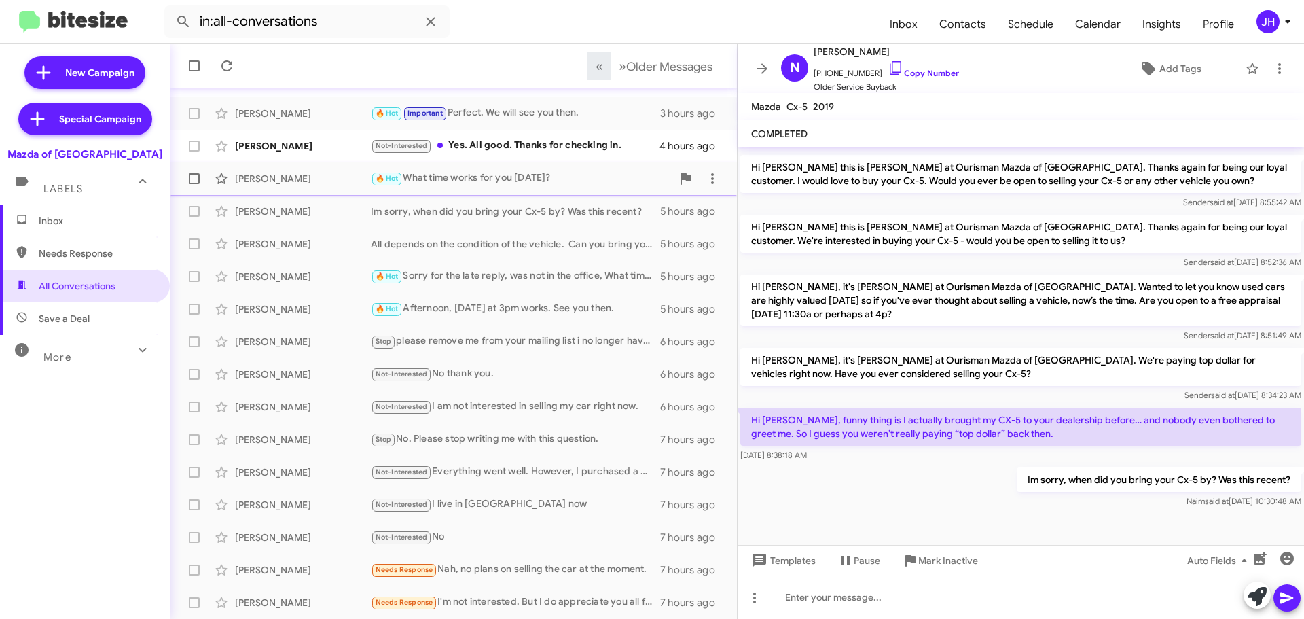
click at [536, 187] on div "[PERSON_NAME] 🔥 Hot What time works for you [DATE]? 4 hours ago" at bounding box center [453, 178] width 545 height 27
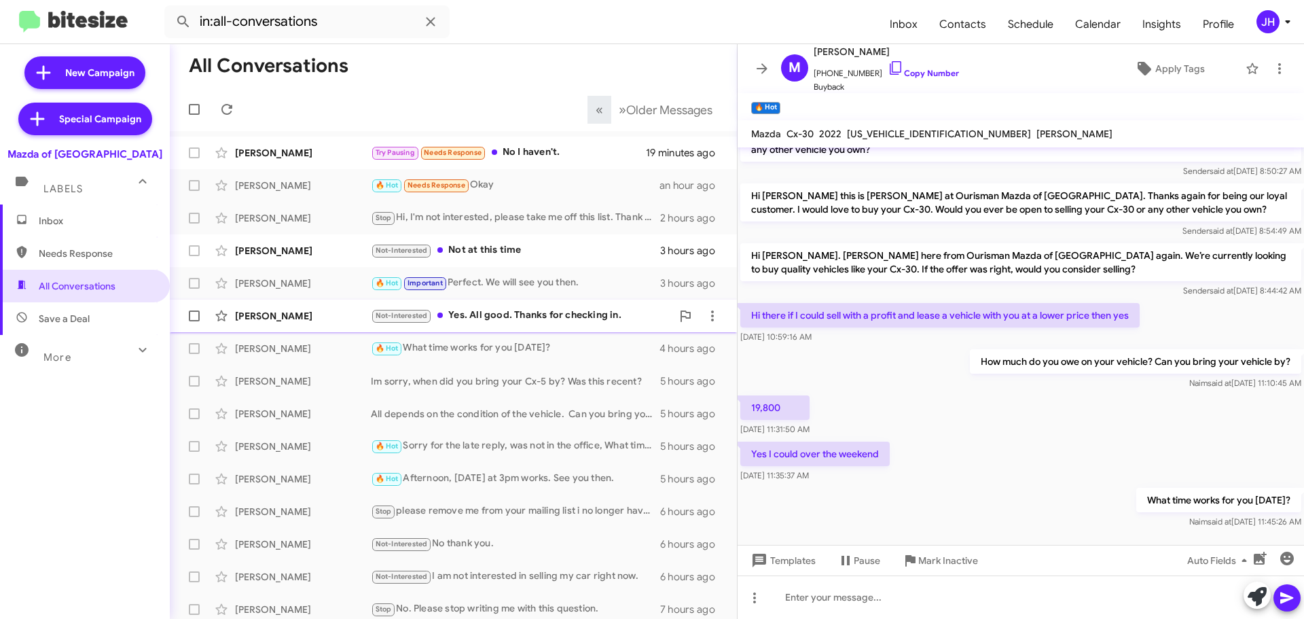
click at [524, 311] on div "Not-Interested Yes. All good. Thanks for checking in." at bounding box center [521, 316] width 301 height 16
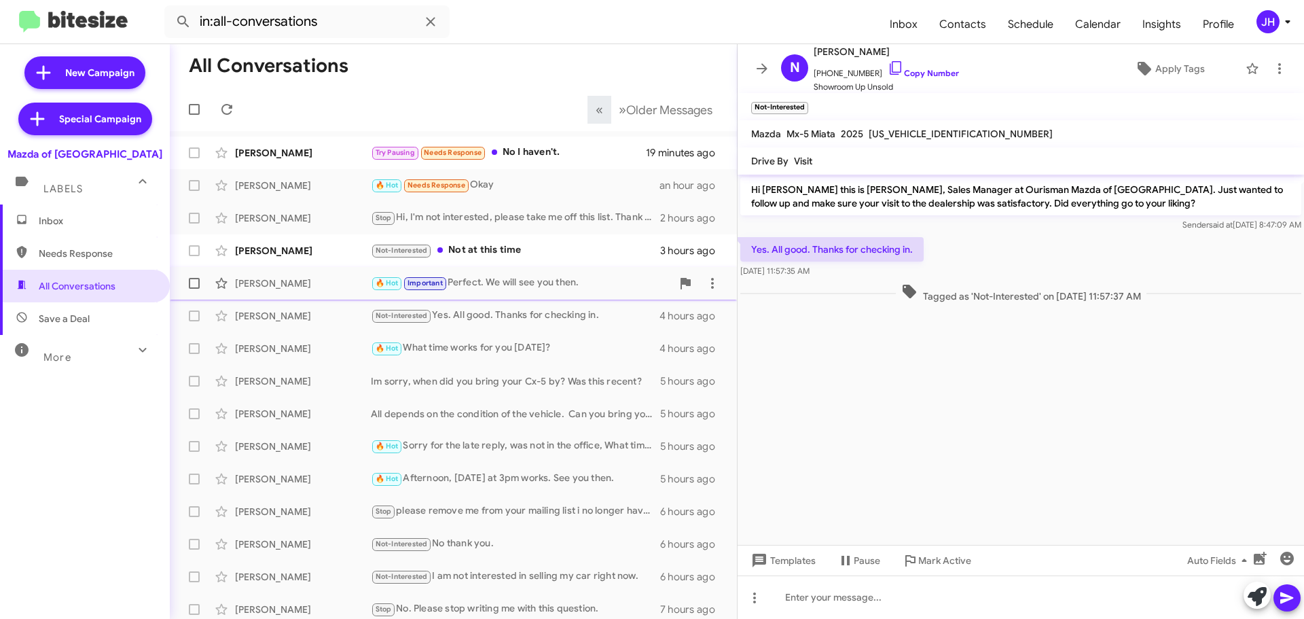
click at [528, 285] on div "🔥 Hot Important Perfect. We will see you then." at bounding box center [521, 283] width 301 height 16
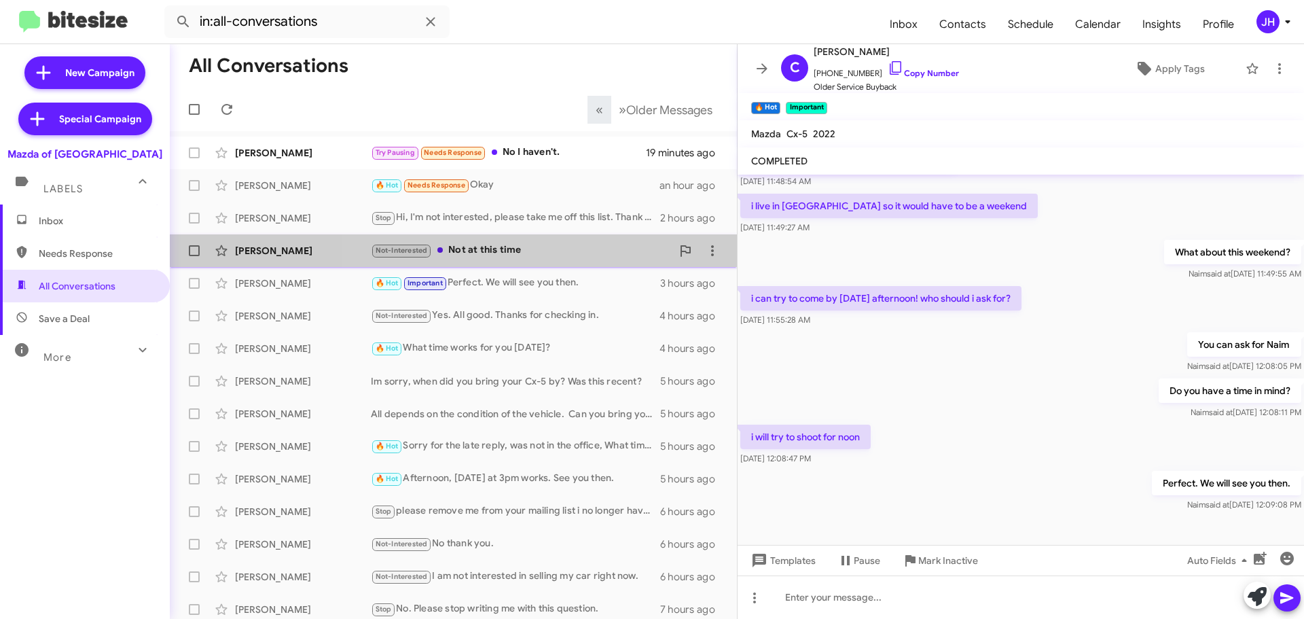
click at [565, 255] on div "Not-Interested Not at this time" at bounding box center [521, 250] width 301 height 16
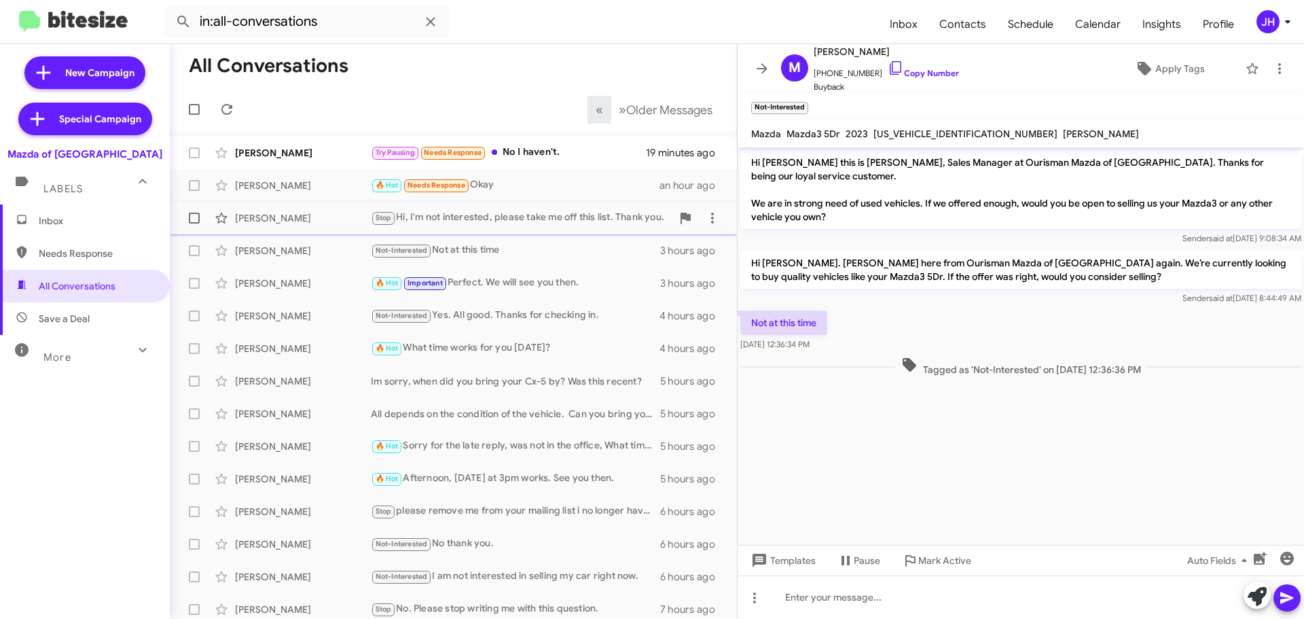
click at [571, 227] on div "[PERSON_NAME] Stop Hi, I'm not interested, please take me off this list. Thank …" at bounding box center [453, 217] width 545 height 27
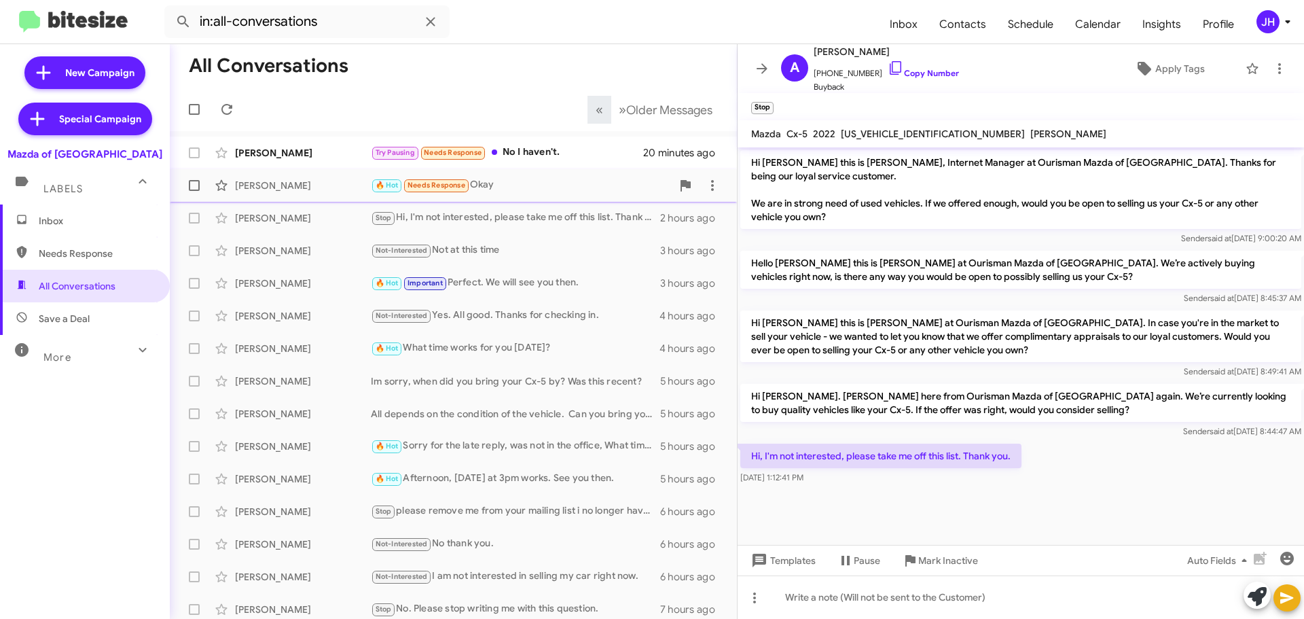
click at [573, 190] on div "🔥 Hot Needs Response Okay" at bounding box center [521, 185] width 301 height 16
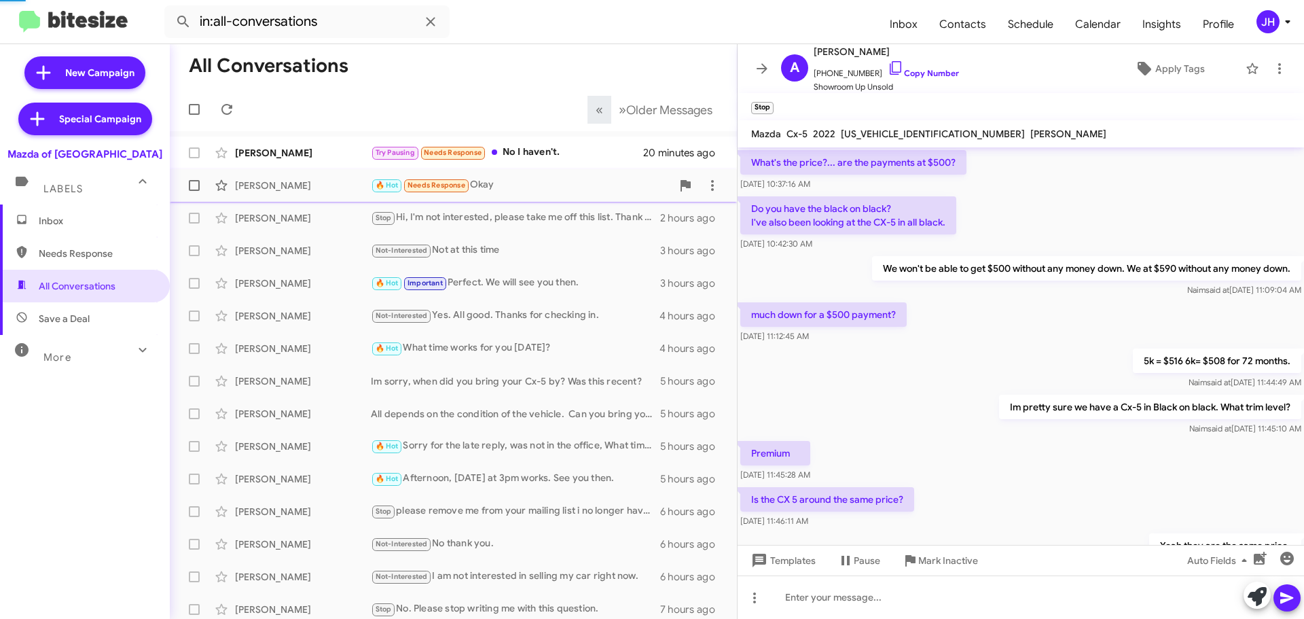
scroll to position [608, 0]
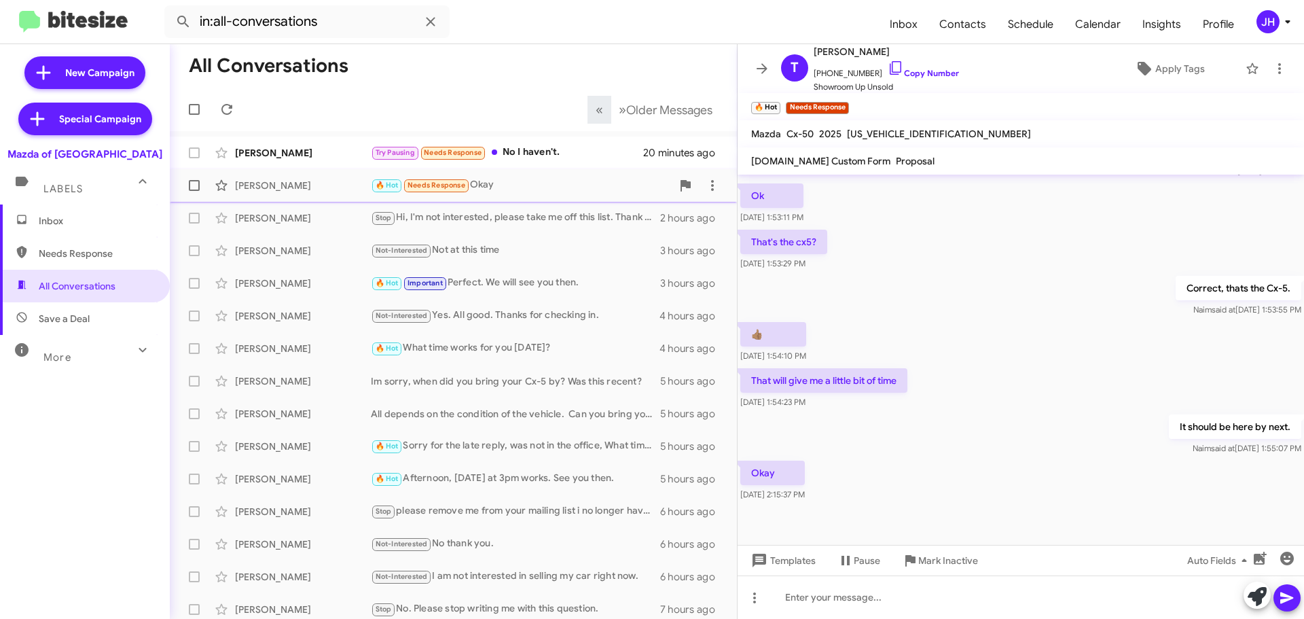
click at [577, 170] on span "T'[PERSON_NAME] 🔥 Hot Needs Response Okay an hour ago" at bounding box center [453, 185] width 567 height 33
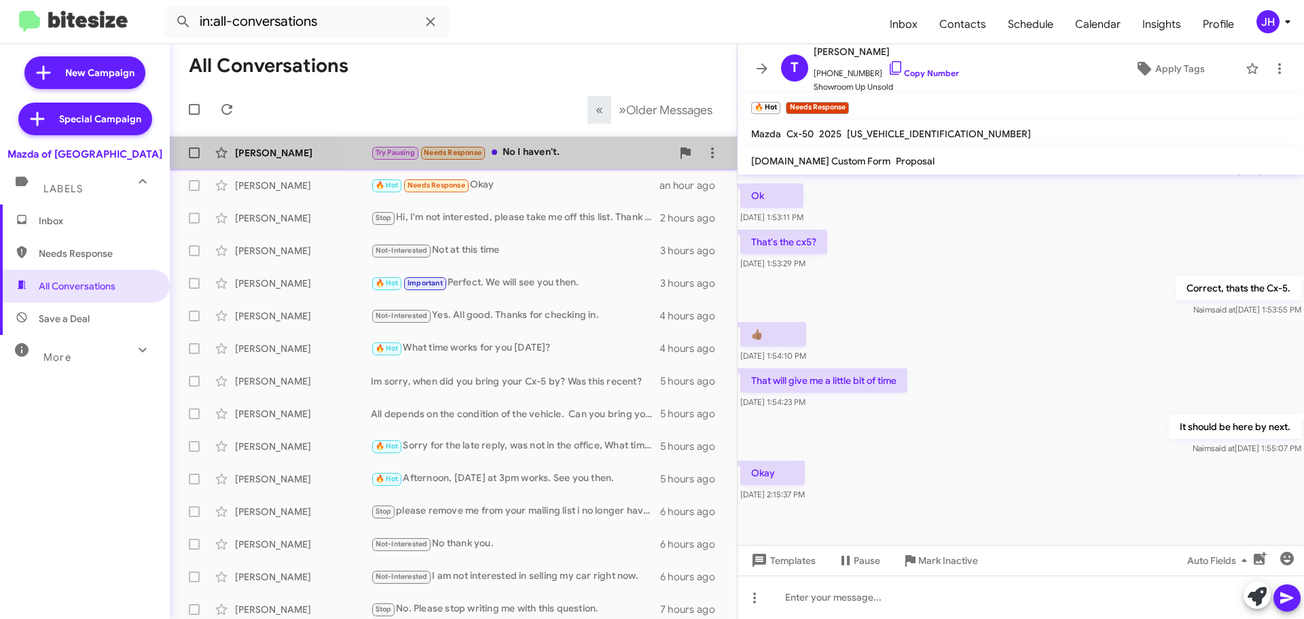
click at [581, 156] on div "Try Pausing Needs Response No I haven't." at bounding box center [521, 153] width 301 height 16
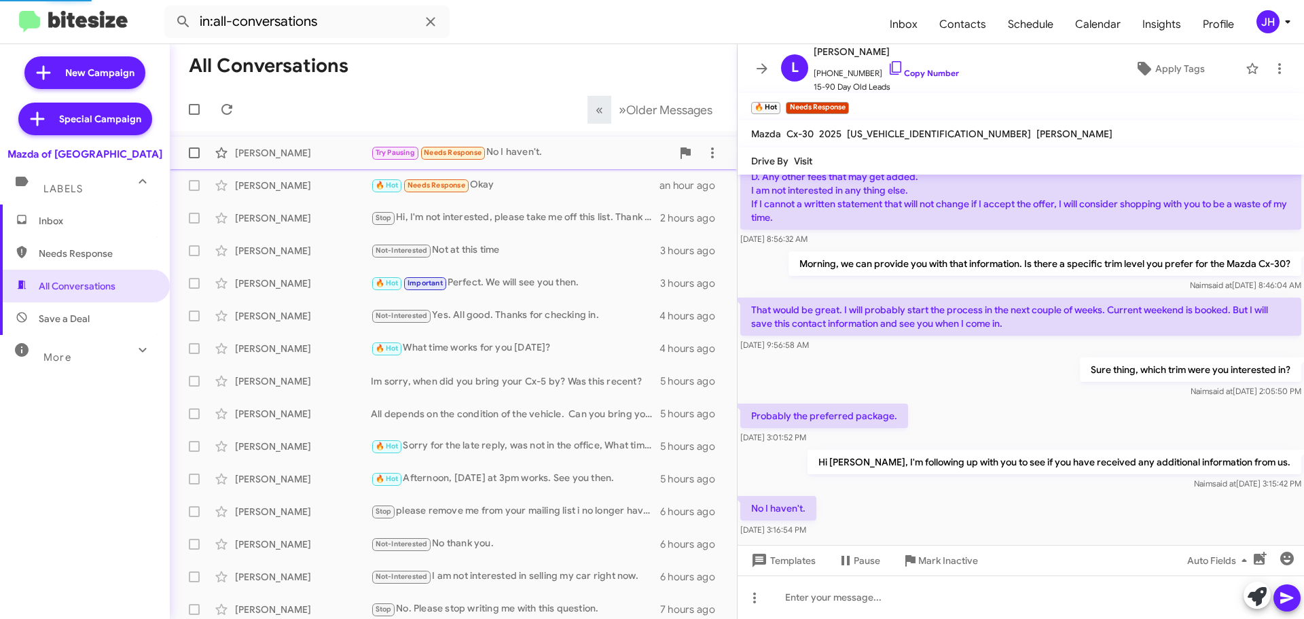
scroll to position [623, 0]
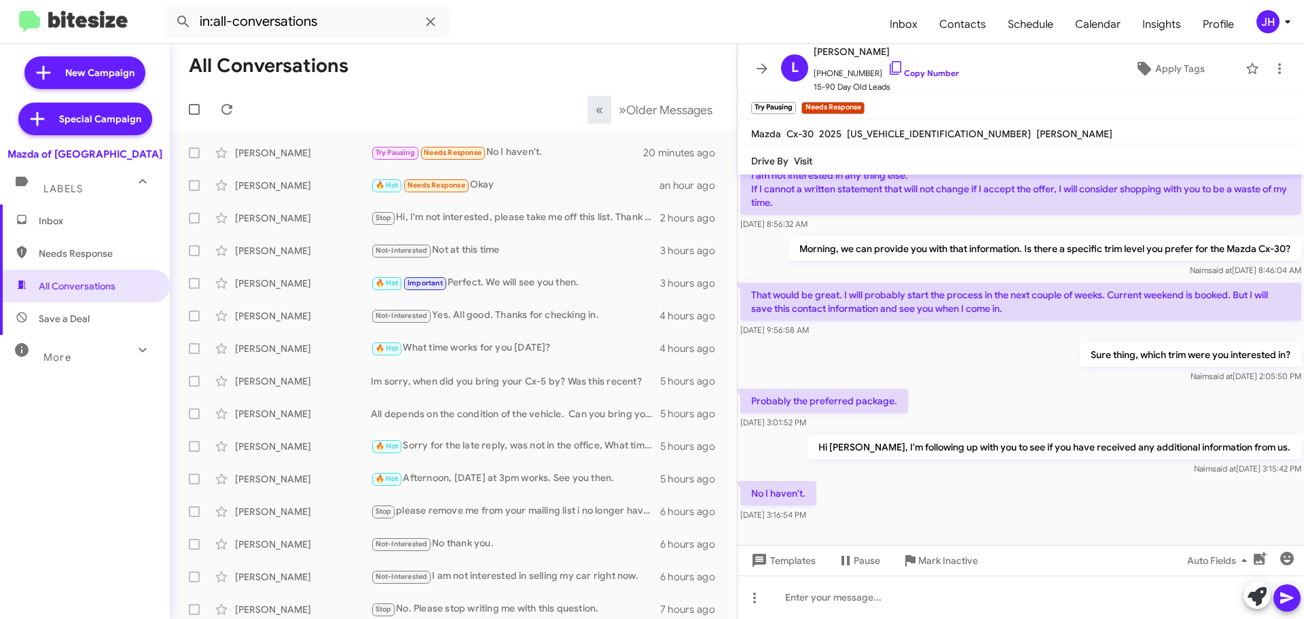
click at [96, 211] on span "Inbox" at bounding box center [85, 220] width 170 height 33
